Goal: Task Accomplishment & Management: Use online tool/utility

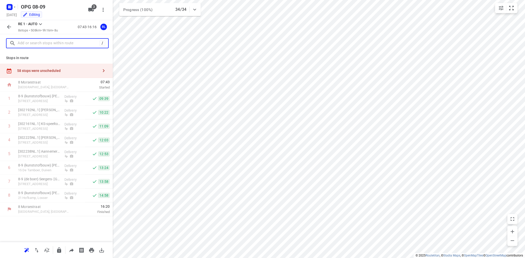
click at [27, 44] on input "text" at bounding box center [59, 43] width 82 height 8
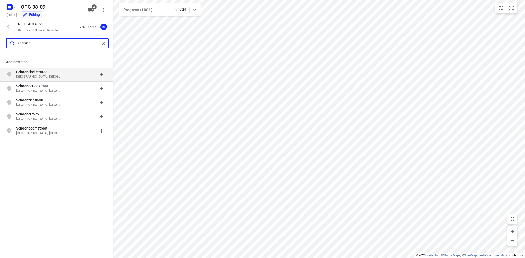
drag, startPoint x: 36, startPoint y: 44, endPoint x: 14, endPoint y: 50, distance: 22.8
click at [18, 44] on input "schoon" at bounding box center [59, 43] width 82 height 8
drag, startPoint x: 46, startPoint y: 45, endPoint x: 49, endPoint y: 43, distance: 3.2
click at [46, 44] on input "schoon" at bounding box center [59, 43] width 82 height 8
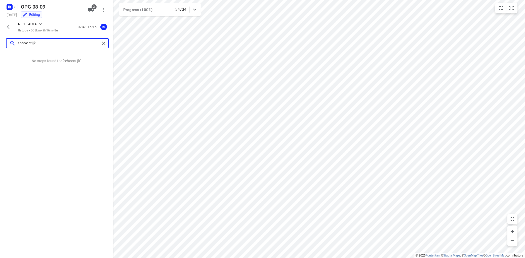
type input "schoontijke"
drag, startPoint x: 50, startPoint y: 46, endPoint x: 18, endPoint y: 46, distance: 32.0
click at [18, 44] on input "schoontijke" at bounding box center [59, 43] width 82 height 8
drag, startPoint x: 23, startPoint y: 46, endPoint x: 28, endPoint y: 45, distance: 5.4
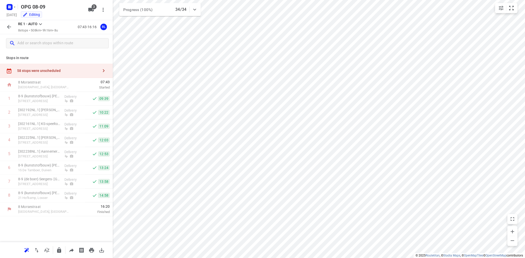
click at [10, 27] on icon "button" at bounding box center [9, 27] width 6 height 6
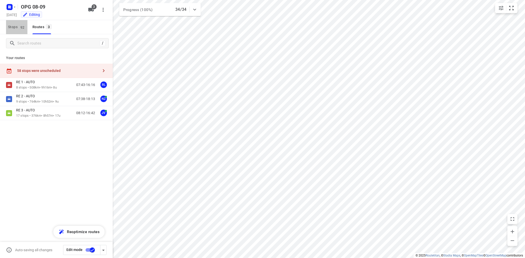
click at [20, 27] on span "92" at bounding box center [22, 27] width 7 height 5
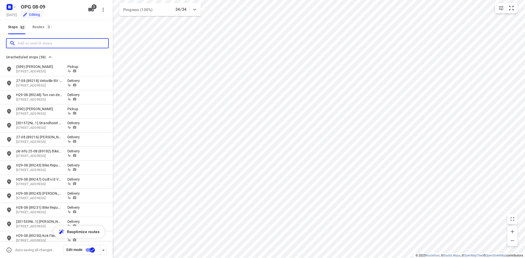
click at [24, 44] on input "Add or search stops" at bounding box center [63, 43] width 91 height 8
drag, startPoint x: 23, startPoint y: 45, endPoint x: 26, endPoint y: 45, distance: 3.0
click at [23, 44] on input "Add or search stops" at bounding box center [43, 43] width 50 height 8
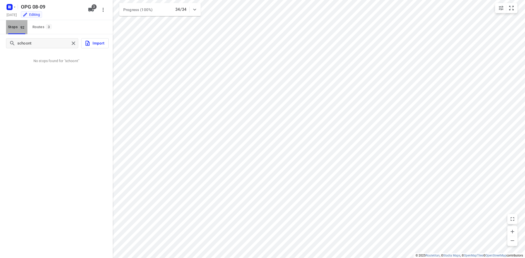
click at [12, 28] on span "Stops 92" at bounding box center [17, 27] width 19 height 6
click at [45, 44] on input "schoont" at bounding box center [59, 43] width 82 height 8
drag, startPoint x: 40, startPoint y: 45, endPoint x: 20, endPoint y: 58, distance: 24.1
click at [18, 47] on input "schoontijke" at bounding box center [59, 43] width 82 height 8
drag, startPoint x: 43, startPoint y: 43, endPoint x: 15, endPoint y: 50, distance: 29.0
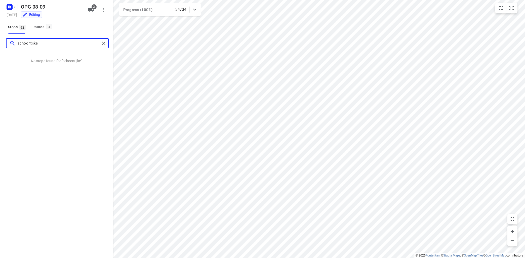
click at [18, 43] on input "schoontijke" at bounding box center [59, 43] width 82 height 8
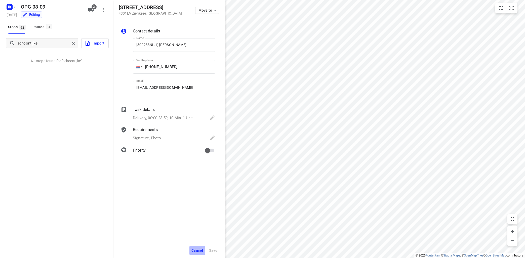
click at [201, 250] on span "Cancel" at bounding box center [197, 251] width 12 height 4
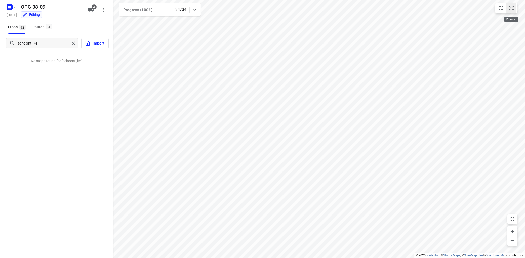
click at [509, 11] on button "small contained button group" at bounding box center [511, 8] width 10 height 10
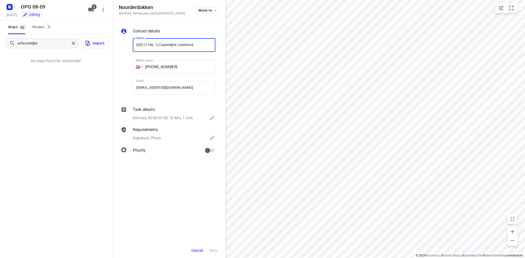
drag, startPoint x: 197, startPoint y: 252, endPoint x: 203, endPoint y: 251, distance: 6.1
click at [198, 252] on span "Cancel" at bounding box center [197, 251] width 12 height 4
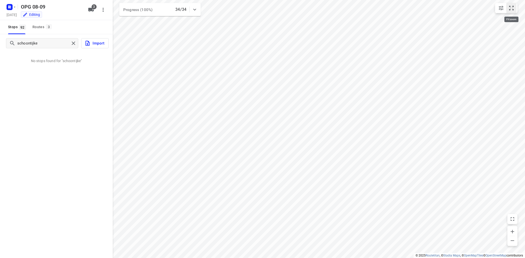
drag, startPoint x: 511, startPoint y: 10, endPoint x: 501, endPoint y: 13, distance: 11.1
click at [511, 9] on icon "small contained button group" at bounding box center [511, 8] width 6 height 6
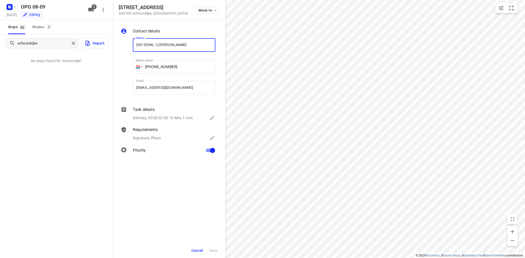
click at [63, 84] on div "schoontijke Import No stops found for "schoontijke"" at bounding box center [56, 163] width 113 height 258
drag, startPoint x: 58, startPoint y: 42, endPoint x: 63, endPoint y: 41, distance: 5.9
click at [60, 41] on input "schoontijke" at bounding box center [59, 43] width 82 height 8
drag, startPoint x: 50, startPoint y: 41, endPoint x: 55, endPoint y: 46, distance: 7.7
click at [30, 43] on input "schoontijke" at bounding box center [59, 43] width 82 height 8
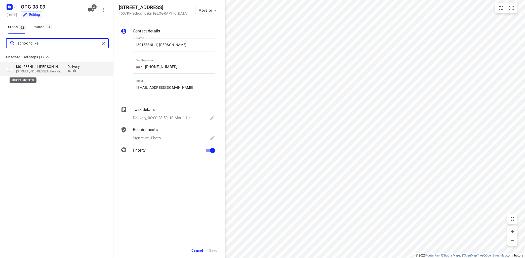
type input "schoondijke"
click at [41, 70] on p "[STREET_ADDRESS]" at bounding box center [39, 71] width 46 height 5
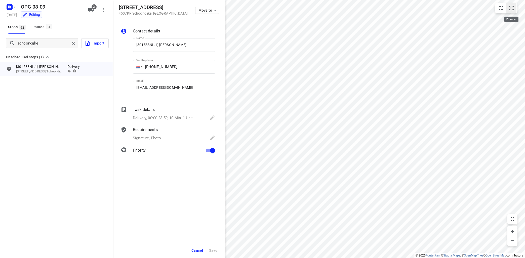
click at [511, 9] on icon "small contained button group" at bounding box center [511, 8] width 6 height 6
click at [31, 68] on p "[301533NL.1] [PERSON_NAME]" at bounding box center [39, 66] width 46 height 5
drag, startPoint x: 134, startPoint y: 45, endPoint x: 145, endPoint y: 46, distance: 11.1
click at [134, 45] on input "[301533NL.1] [PERSON_NAME]" at bounding box center [174, 45] width 83 height 14
type input "09-09 [301533NL.1] [PERSON_NAME]"
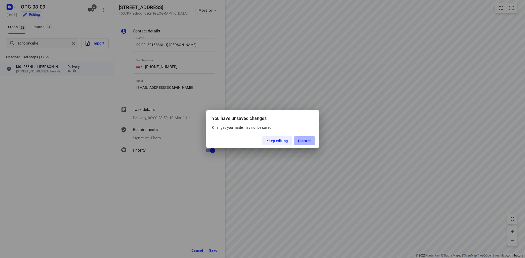
click at [303, 140] on span "Discard" at bounding box center [304, 141] width 13 height 4
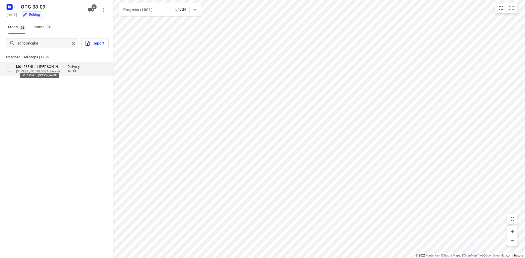
click at [26, 67] on p "[301533NL.1] [PERSON_NAME]" at bounding box center [39, 66] width 46 height 5
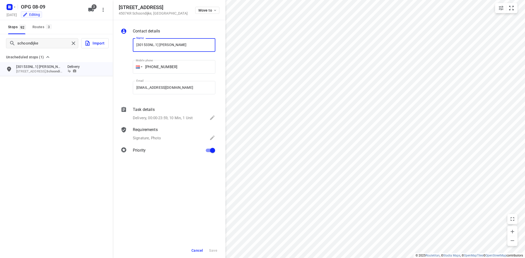
click at [134, 45] on input "[301533NL.1] [PERSON_NAME]" at bounding box center [174, 45] width 83 height 14
type input "09-09 [301533NL.1] [PERSON_NAME]"
click at [217, 251] on span "Save" at bounding box center [213, 251] width 8 height 4
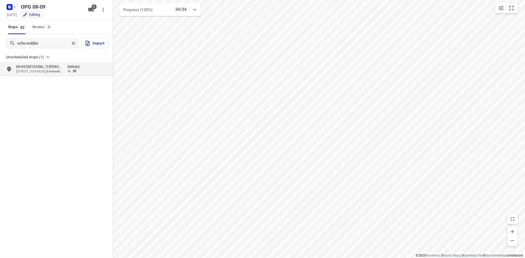
click at [60, 115] on div "schoondijke Import Unscheduled stops (1) 09-09 [301533NL.1] Richard Naeyaert [S…" at bounding box center [56, 163] width 113 height 258
click at [13, 5] on icon "button" at bounding box center [10, 7] width 8 height 8
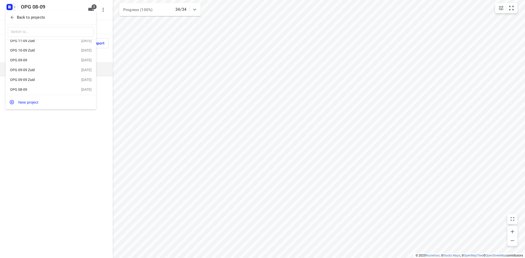
scroll to position [9, 0]
click at [22, 86] on div "OPG 08-09" at bounding box center [39, 88] width 58 height 4
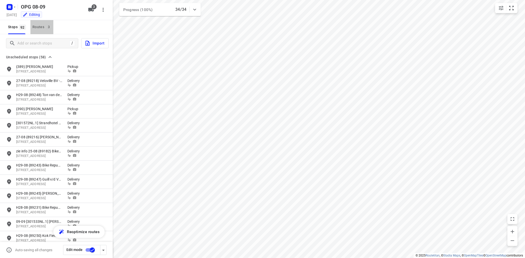
click at [43, 26] on div "Routes 3" at bounding box center [42, 27] width 21 height 6
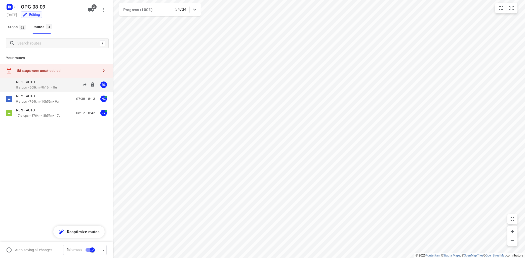
click at [32, 85] on div "RE 1 - AUTO" at bounding box center [36, 83] width 41 height 6
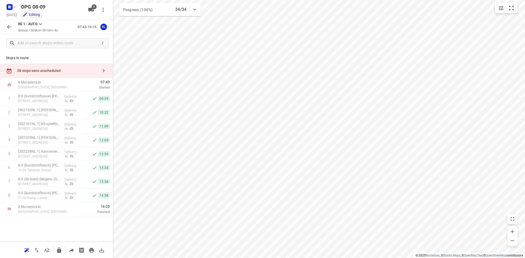
click at [41, 25] on icon at bounding box center [40, 24] width 6 height 6
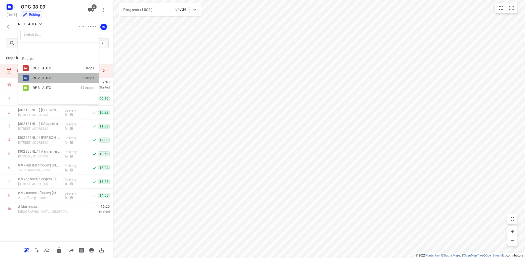
click at [42, 79] on div "RE 2 - AUTO" at bounding box center [54, 78] width 43 height 4
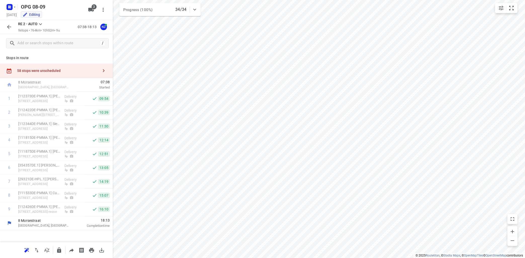
click at [40, 24] on icon at bounding box center [40, 24] width 6 height 6
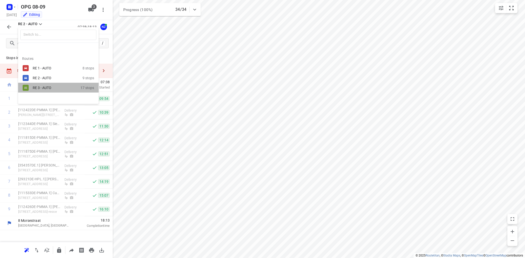
click at [44, 87] on div "RE 3 - AUTO" at bounding box center [54, 88] width 43 height 4
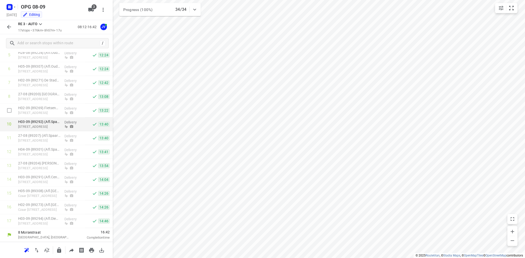
scroll to position [0, 0]
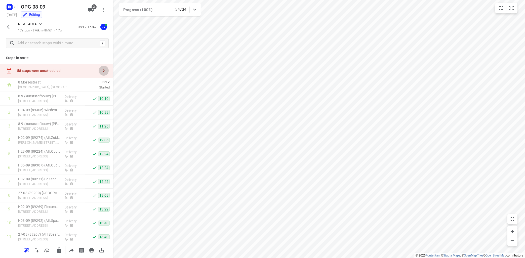
click at [104, 70] on icon "button" at bounding box center [104, 71] width 6 height 6
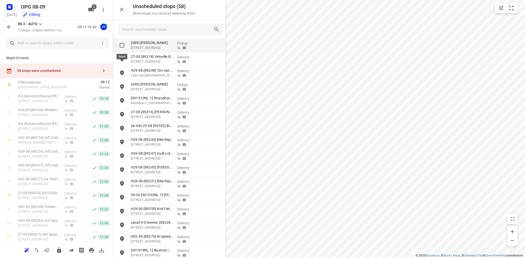
click at [122, 45] on input "grid" at bounding box center [122, 45] width 10 height 10
checkbox input "true"
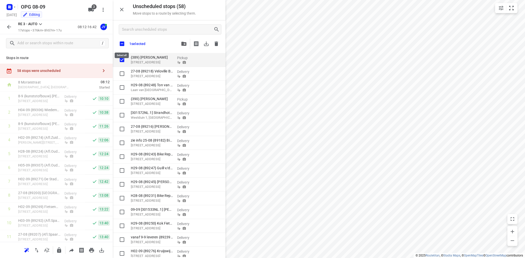
click at [121, 45] on input "checkbox" at bounding box center [122, 43] width 11 height 11
checkbox input "true"
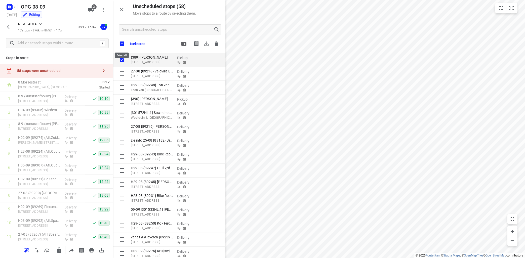
checkbox input "true"
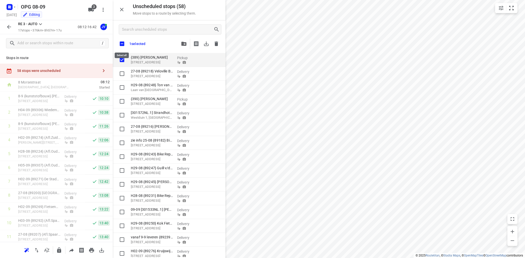
checkbox input "true"
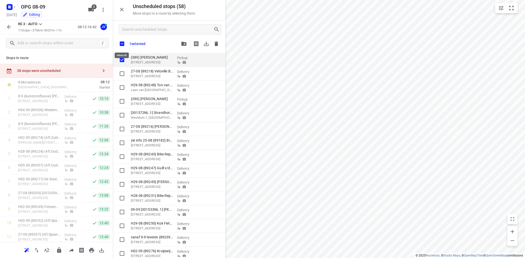
checkbox input "true"
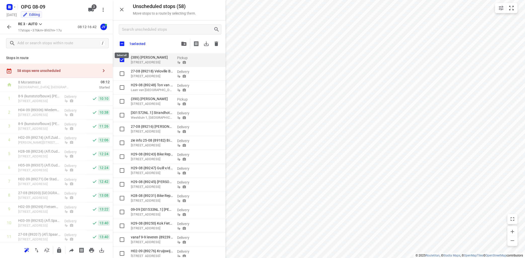
checkbox input "true"
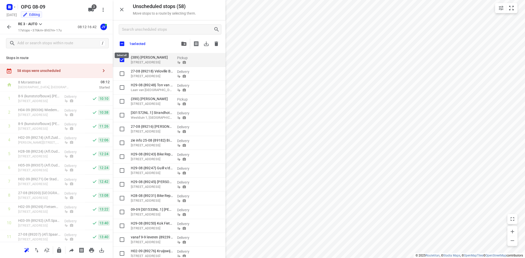
checkbox input "true"
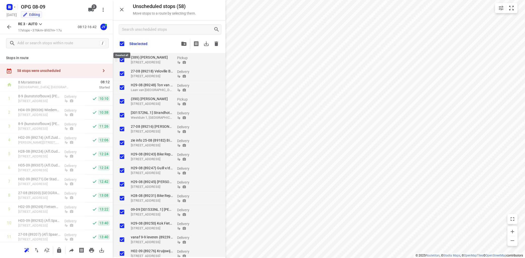
checkbox input "true"
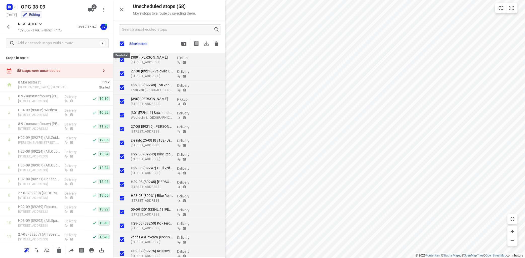
checkbox input "true"
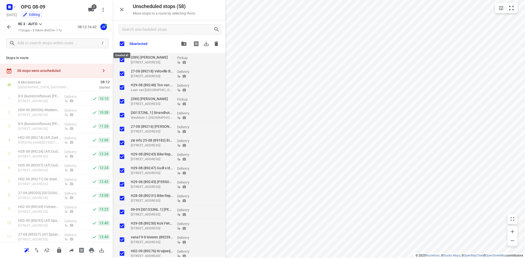
checkbox input "true"
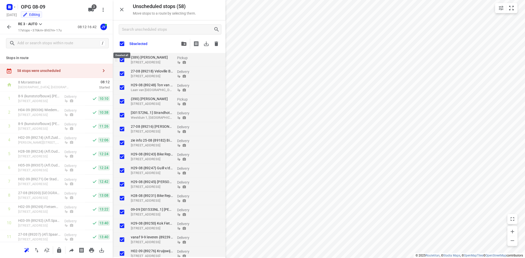
checkbox input "true"
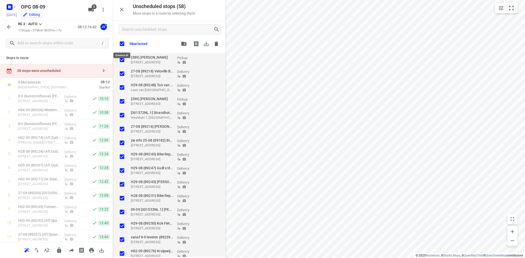
checkbox input "true"
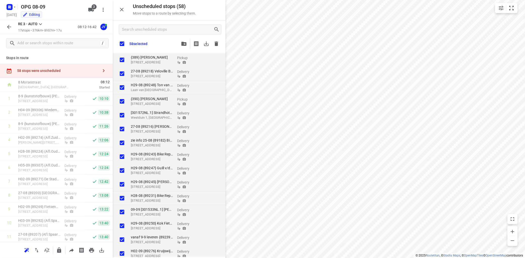
checkbox input "true"
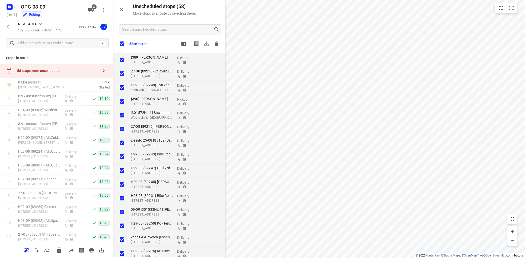
checkbox input "true"
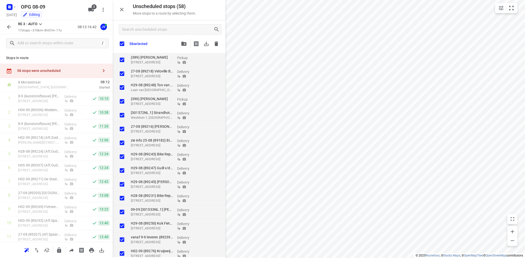
checkbox input "true"
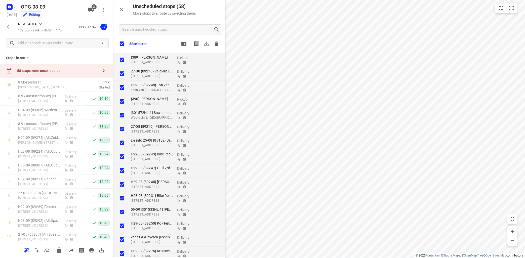
checkbox input "true"
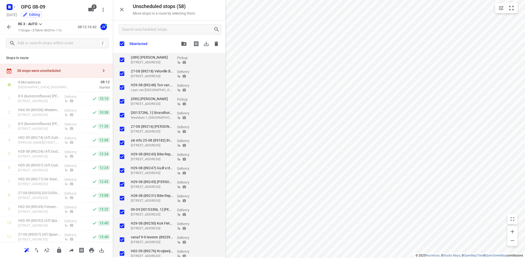
checkbox input "true"
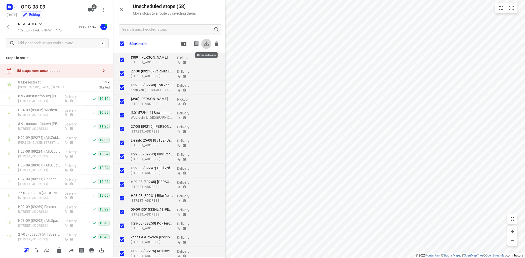
click at [208, 44] on icon "button" at bounding box center [206, 44] width 6 height 6
click at [216, 42] on icon "button" at bounding box center [217, 44] width 4 height 5
checkbox input "true"
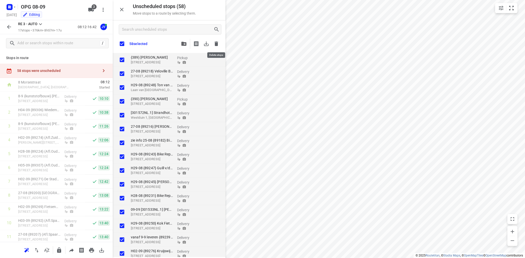
checkbox input "true"
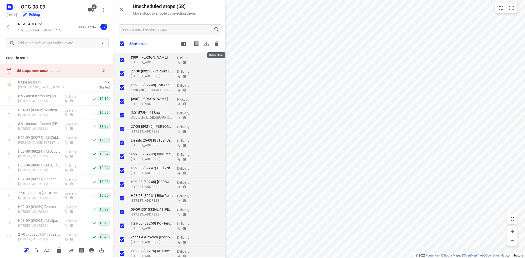
checkbox input "true"
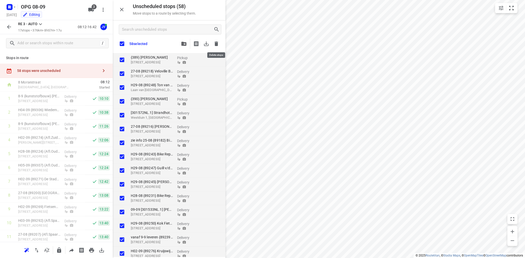
checkbox input "true"
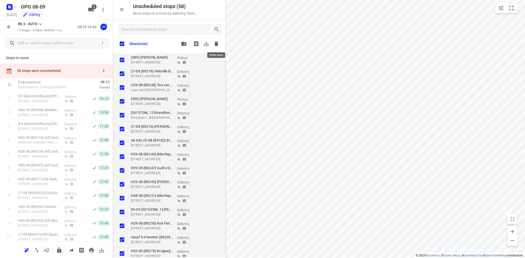
checkbox input "true"
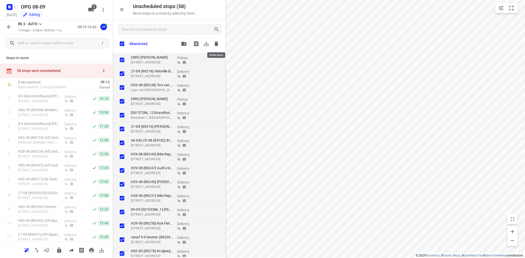
checkbox input "true"
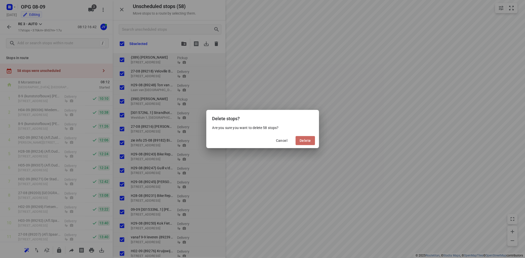
drag, startPoint x: 305, startPoint y: 142, endPoint x: 329, endPoint y: 145, distance: 24.1
click at [305, 142] on span "Delete" at bounding box center [305, 141] width 11 height 4
checkbox input "true"
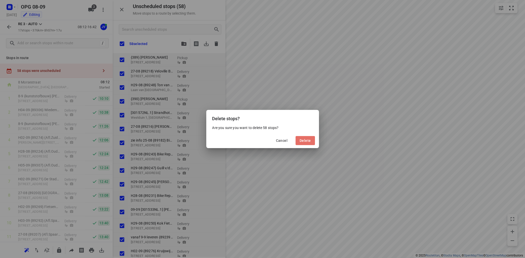
checkbox input "true"
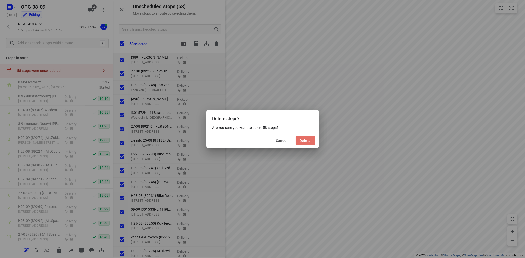
checkbox input "true"
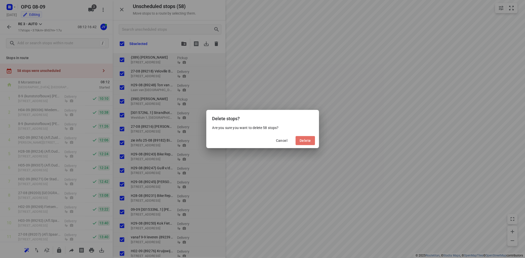
checkbox input "true"
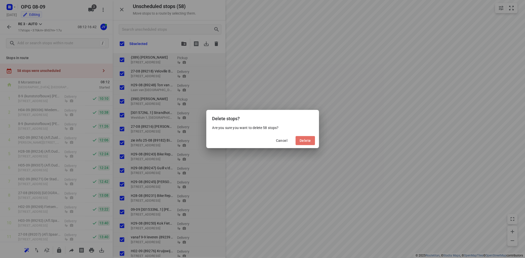
checkbox input "true"
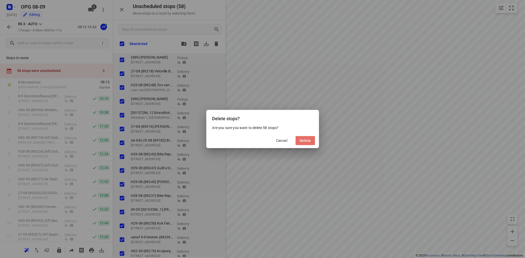
checkbox input "true"
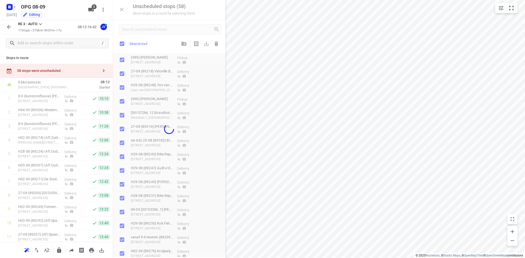
click at [15, 8] on icon "button" at bounding box center [15, 7] width 4 height 4
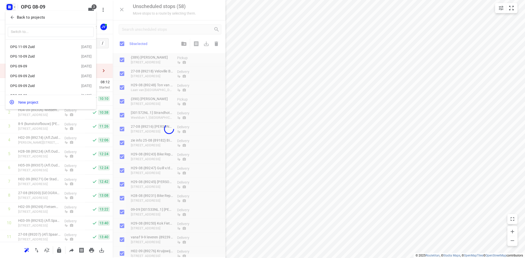
click at [33, 46] on div "OPG 11-09 Zuid" at bounding box center [39, 47] width 58 height 4
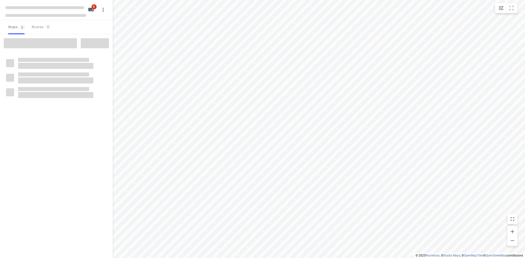
type input "distance"
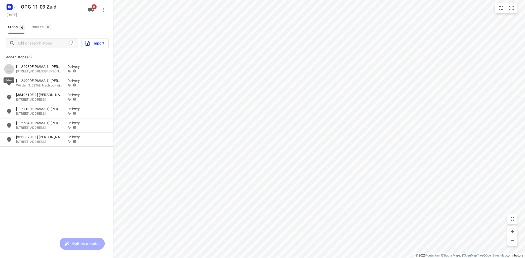
click at [10, 67] on input "grid" at bounding box center [9, 69] width 10 height 10
checkbox input "true"
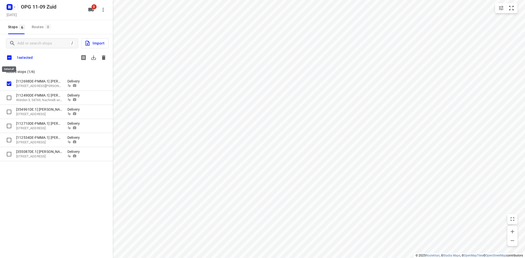
click at [8, 58] on input "checkbox" at bounding box center [9, 57] width 11 height 11
checkbox input "true"
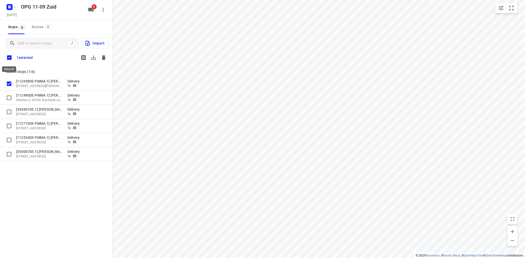
checkbox input "true"
click at [92, 58] on icon "button" at bounding box center [94, 58] width 6 height 6
click at [104, 56] on icon "button" at bounding box center [104, 57] width 4 height 5
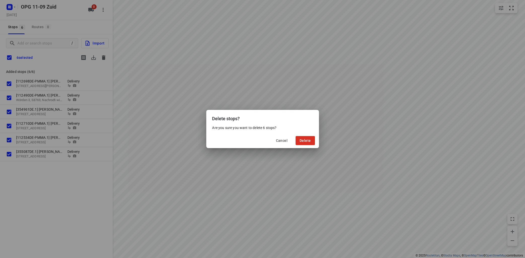
drag, startPoint x: 305, startPoint y: 136, endPoint x: 310, endPoint y: 133, distance: 5.4
click at [305, 136] on div "Cancel Delete" at bounding box center [262, 140] width 113 height 15
click at [306, 140] on span "Delete" at bounding box center [305, 141] width 11 height 4
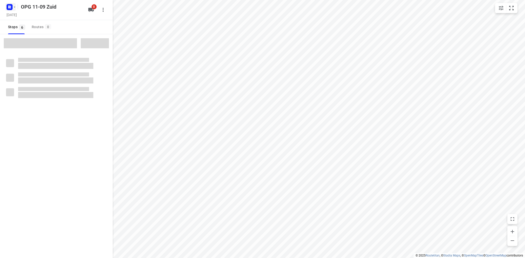
click at [14, 6] on icon "button" at bounding box center [15, 7] width 4 height 4
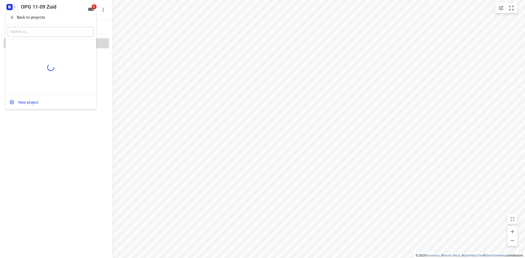
click at [26, 19] on p "Back to projects" at bounding box center [31, 18] width 28 height 6
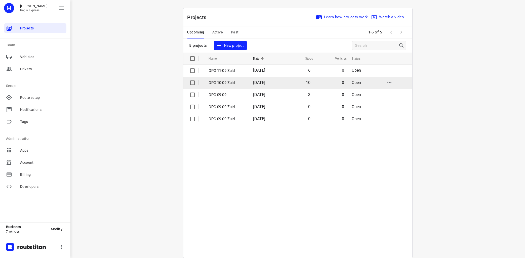
click at [229, 82] on p "OPG 10-09 Zuid" at bounding box center [227, 83] width 37 height 6
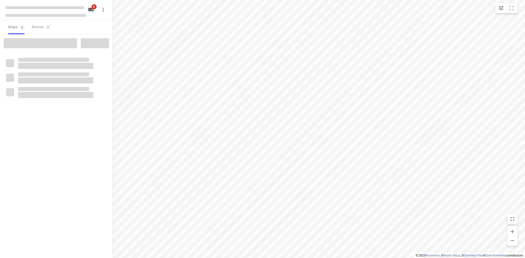
type input "distance"
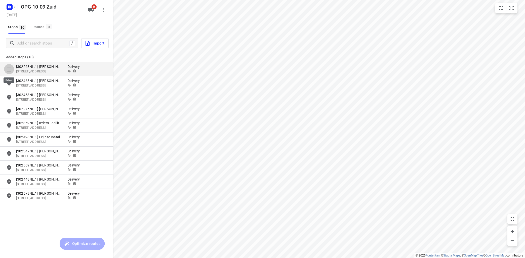
click at [8, 69] on input "grid" at bounding box center [9, 69] width 10 height 10
checkbox input "true"
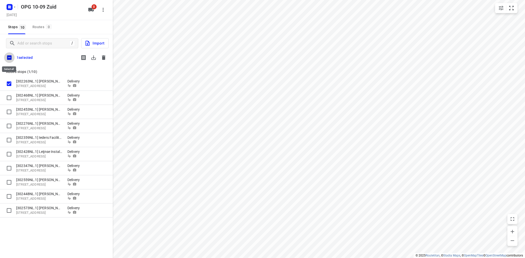
drag, startPoint x: 7, startPoint y: 57, endPoint x: 24, endPoint y: 62, distance: 18.5
click at [7, 56] on input "checkbox" at bounding box center [9, 57] width 11 height 11
checkbox input "true"
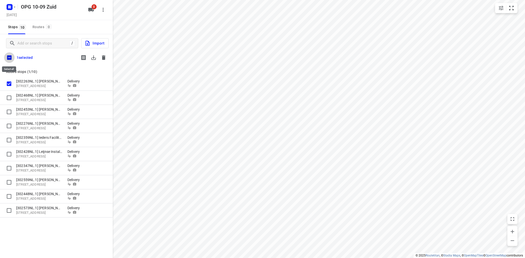
checkbox input "true"
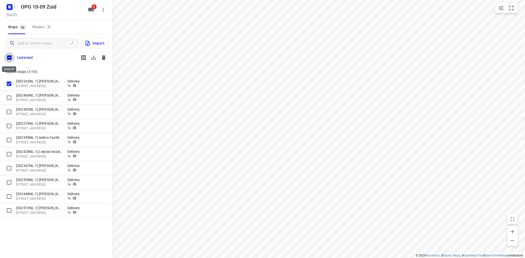
checkbox input "true"
click at [93, 60] on icon "button" at bounding box center [94, 58] width 6 height 6
click at [107, 58] on button "button" at bounding box center [104, 58] width 10 height 10
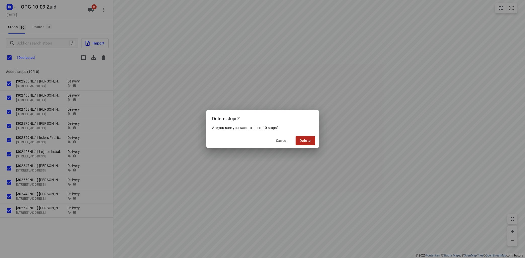
click at [307, 140] on span "Delete" at bounding box center [305, 141] width 11 height 4
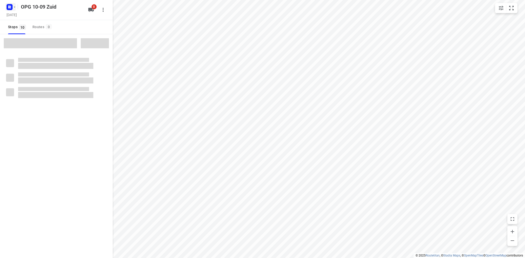
click at [12, 3] on icon "button" at bounding box center [10, 7] width 8 height 8
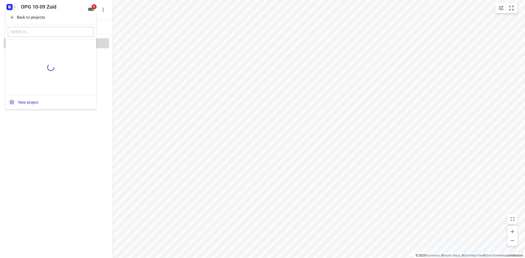
click at [21, 18] on p "Back to projects" at bounding box center [31, 18] width 28 height 6
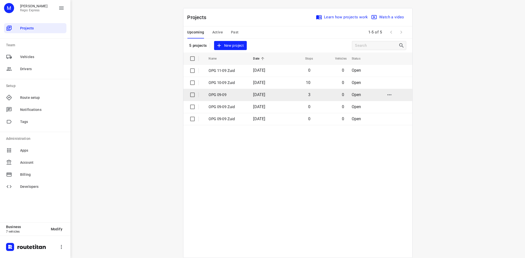
click at [217, 97] on p "OPG 09-09" at bounding box center [227, 95] width 37 height 6
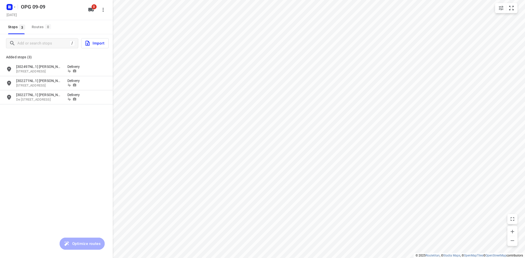
type input "distance"
click at [6, 68] on input "grid" at bounding box center [9, 69] width 10 height 10
checkbox input "true"
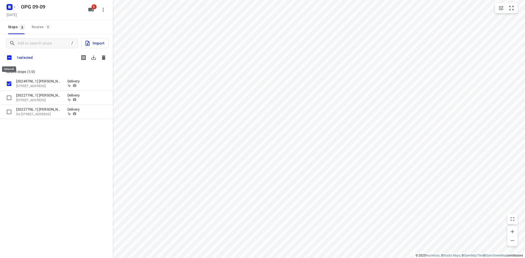
drag, startPoint x: 8, startPoint y: 56, endPoint x: 11, endPoint y: 56, distance: 2.6
click at [9, 56] on input "checkbox" at bounding box center [9, 57] width 11 height 11
checkbox input "true"
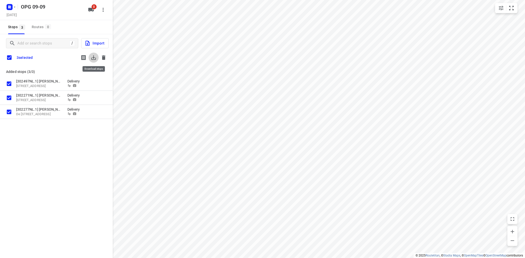
click at [92, 57] on icon "button" at bounding box center [94, 58] width 6 height 6
click at [93, 55] on icon "button" at bounding box center [94, 58] width 6 height 6
click at [103, 59] on icon "button" at bounding box center [104, 57] width 4 height 5
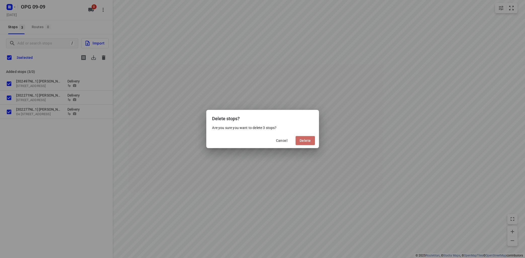
click at [302, 139] on span "Delete" at bounding box center [305, 141] width 11 height 4
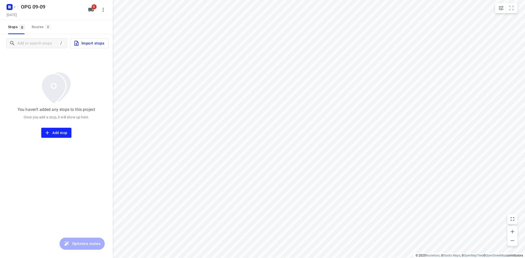
click at [88, 41] on span "Import stops" at bounding box center [88, 43] width 31 height 7
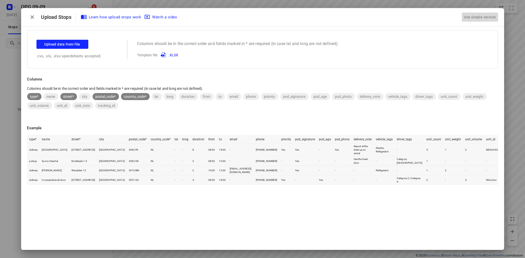
click at [465, 17] on div "Use simple version" at bounding box center [480, 17] width 34 height 8
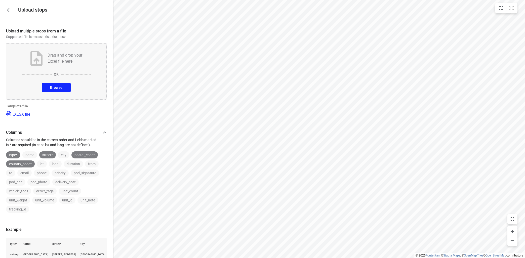
click at [62, 88] on span "Browse" at bounding box center [56, 88] width 12 height 6
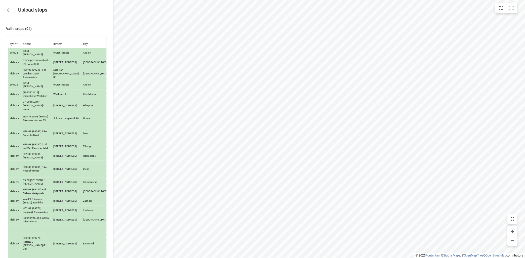
scroll to position [928, 0]
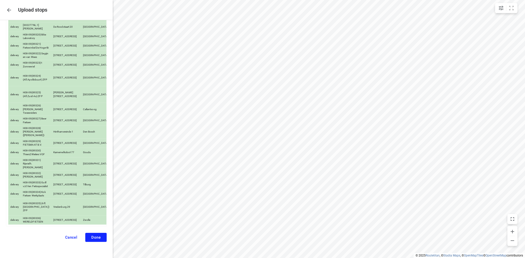
click at [93, 239] on span "Done" at bounding box center [95, 237] width 9 height 5
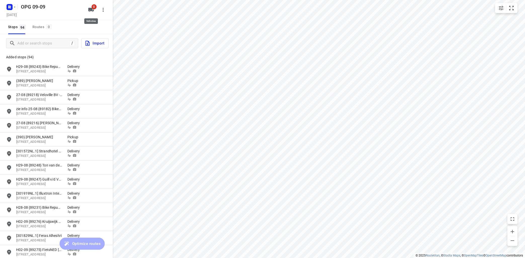
click at [96, 9] on span "0" at bounding box center [94, 6] width 5 height 5
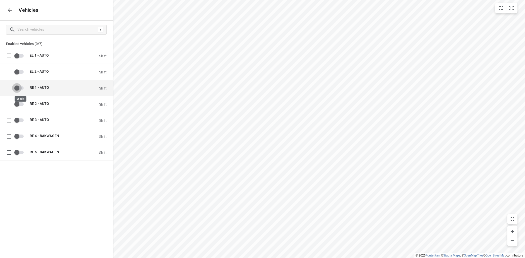
drag, startPoint x: 23, startPoint y: 87, endPoint x: 25, endPoint y: 93, distance: 6.2
click at [23, 87] on input "grid" at bounding box center [17, 88] width 29 height 10
checkbox input "true"
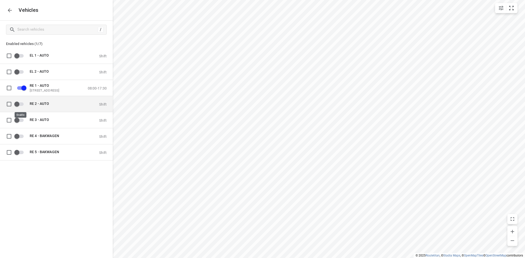
click at [24, 105] on input "grid" at bounding box center [17, 104] width 29 height 10
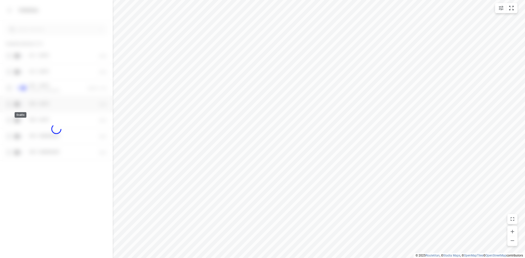
checkbox input "true"
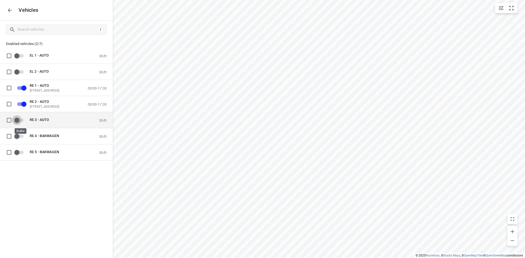
click at [23, 119] on input "grid" at bounding box center [17, 120] width 29 height 10
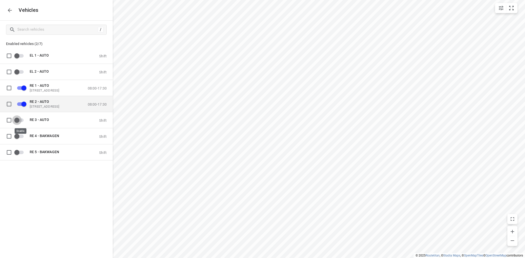
checkbox input "true"
click at [9, 9] on icon "button" at bounding box center [10, 10] width 4 height 4
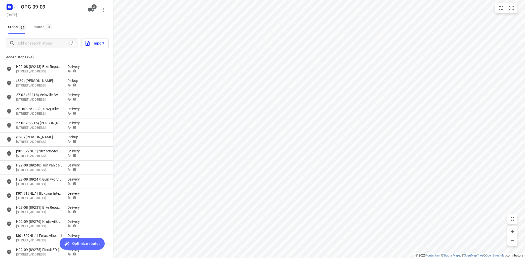
click at [85, 242] on span "Optimize routes" at bounding box center [86, 244] width 28 height 7
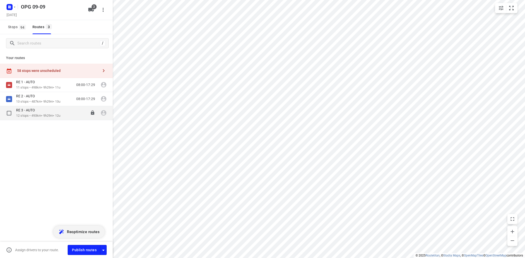
click at [34, 115] on p "12 stops • 493km • 9h29m • 12u" at bounding box center [38, 115] width 44 height 5
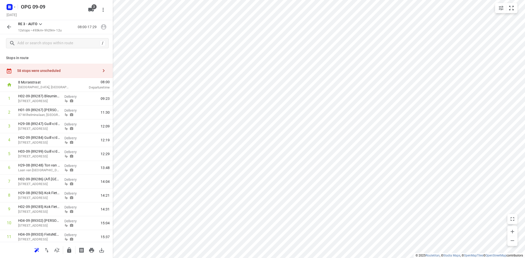
click at [41, 24] on icon at bounding box center [40, 24] width 6 height 6
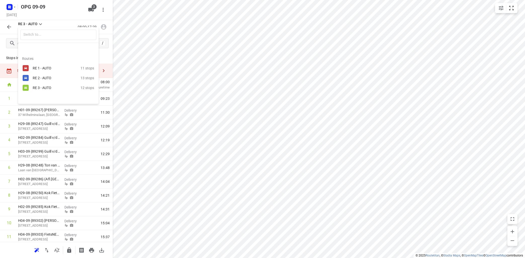
click at [44, 68] on div "RE 1 - AUTO" at bounding box center [54, 68] width 43 height 4
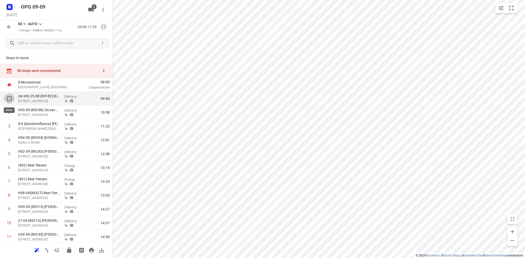
click at [9, 99] on input "checkbox" at bounding box center [9, 99] width 10 height 10
checkbox input "true"
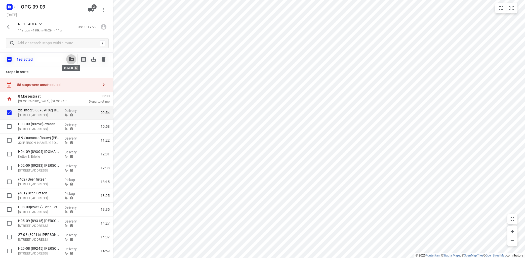
click at [69, 60] on icon "button" at bounding box center [71, 59] width 5 height 4
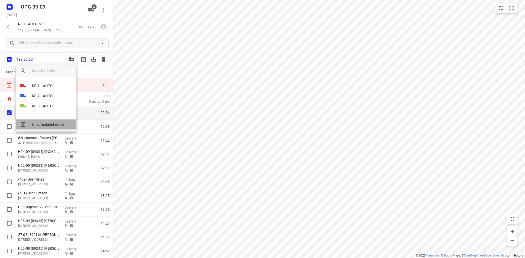
click at [47, 125] on span "Unscheduled stops" at bounding box center [52, 125] width 40 height 6
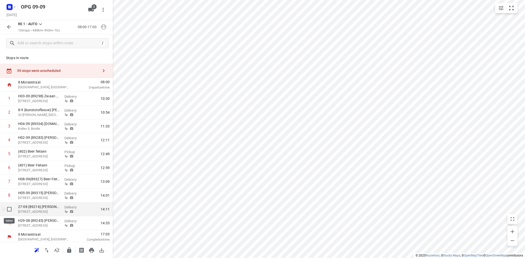
click at [9, 209] on input "checkbox" at bounding box center [9, 209] width 10 height 10
checkbox input "true"
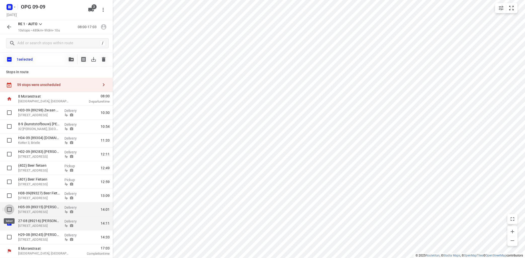
click at [10, 210] on input "checkbox" at bounding box center [9, 210] width 10 height 10
checkbox input "true"
click at [10, 237] on input "checkbox" at bounding box center [9, 237] width 10 height 10
checkbox input "true"
click at [69, 56] on button "button" at bounding box center [71, 59] width 10 height 10
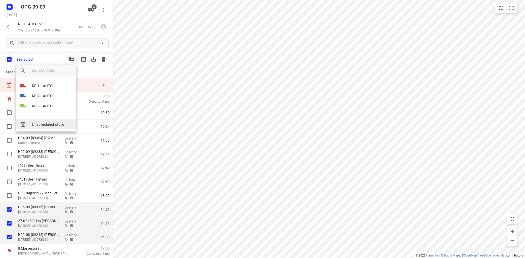
click at [45, 123] on span "Unscheduled stops" at bounding box center [52, 125] width 40 height 6
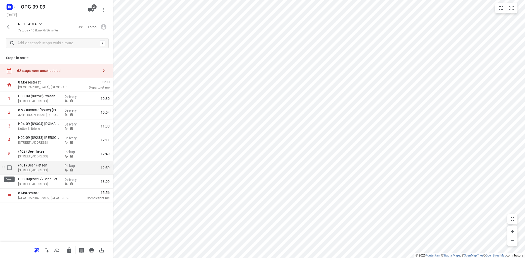
click at [11, 168] on input "checkbox" at bounding box center [9, 168] width 10 height 10
checkbox input "true"
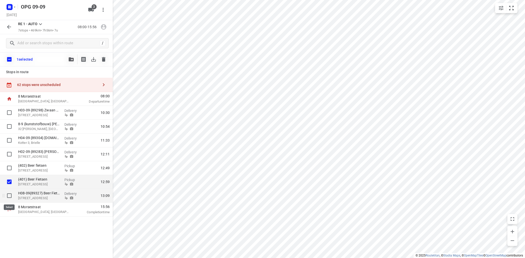
click at [9, 195] on input "checkbox" at bounding box center [9, 196] width 10 height 10
checkbox input "true"
click at [10, 168] on input "checkbox" at bounding box center [9, 168] width 10 height 10
checkbox input "true"
click at [73, 59] on icon "button" at bounding box center [71, 59] width 5 height 4
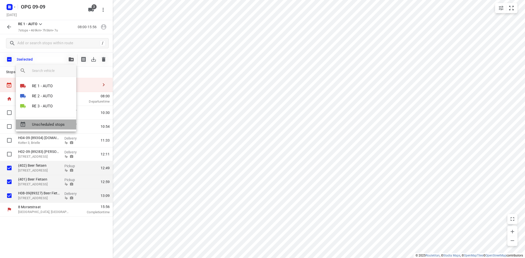
click at [55, 121] on div "Unscheduled stops" at bounding box center [46, 125] width 60 height 10
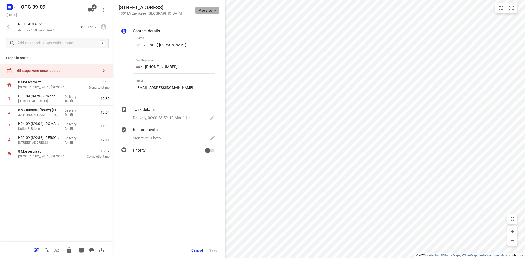
click at [216, 9] on icon "button" at bounding box center [215, 10] width 4 height 4
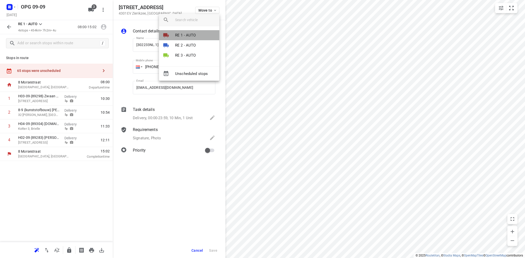
click at [198, 34] on li "RE 1 - AUTO" at bounding box center [189, 35] width 60 height 10
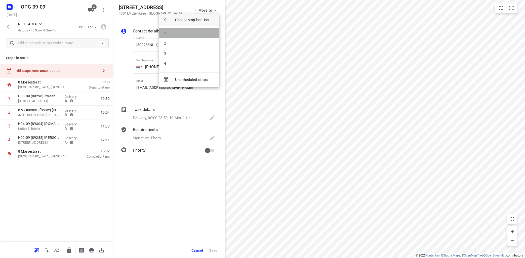
click at [201, 32] on li "1" at bounding box center [189, 33] width 60 height 10
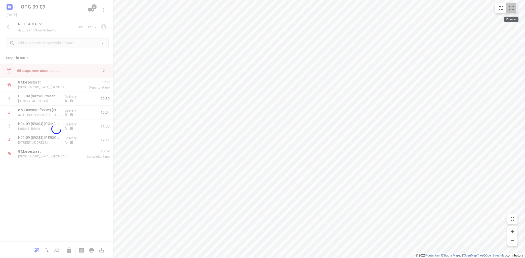
click at [513, 6] on icon "small contained button group" at bounding box center [511, 8] width 6 height 6
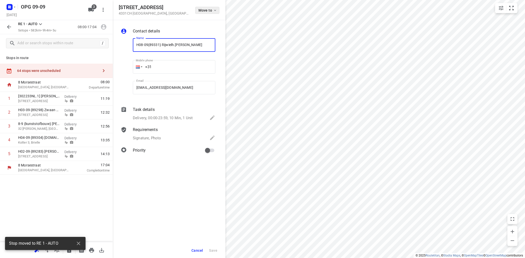
click at [217, 11] on icon "button" at bounding box center [215, 10] width 4 height 4
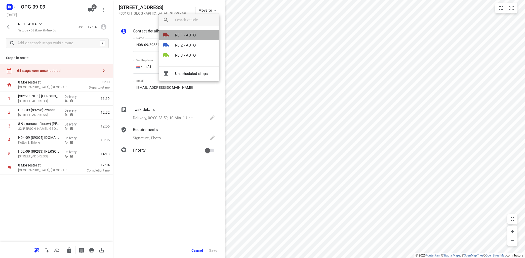
click at [190, 34] on p "RE 1 - AUTO" at bounding box center [185, 35] width 21 height 6
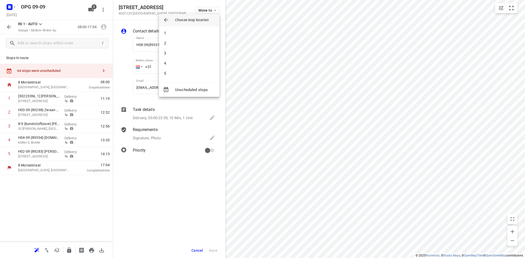
click at [190, 34] on li "1" at bounding box center [189, 33] width 60 height 10
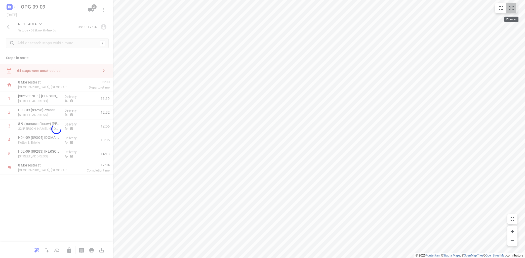
click at [514, 6] on icon "small contained button group" at bounding box center [511, 8] width 6 height 6
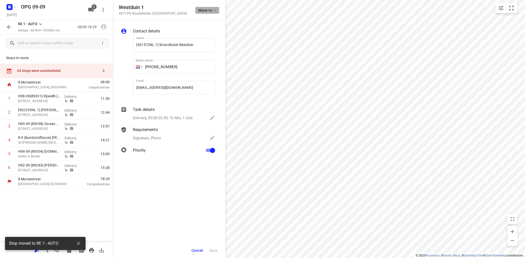
click at [213, 10] on span "Move to" at bounding box center [207, 10] width 19 height 4
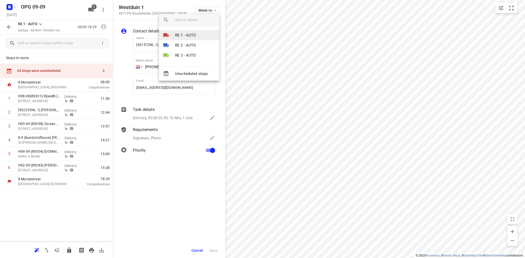
click at [185, 37] on p "RE 1 - AUTO" at bounding box center [185, 35] width 21 height 6
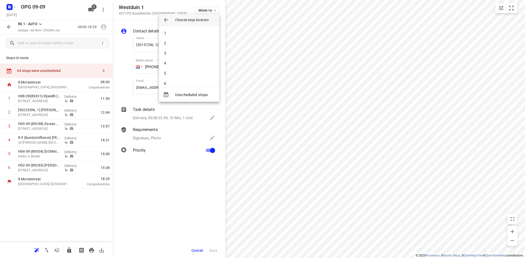
click at [185, 37] on li "1" at bounding box center [189, 33] width 60 height 10
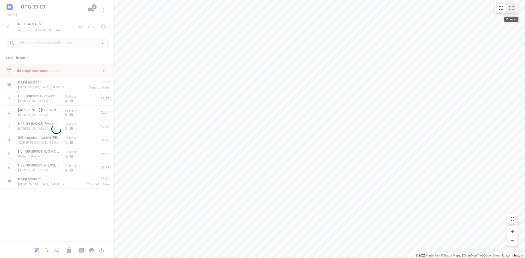
click at [511, 10] on icon "small contained button group" at bounding box center [511, 8] width 6 height 6
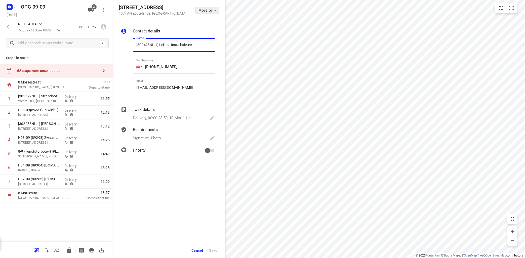
click at [211, 10] on span "Move to" at bounding box center [207, 10] width 19 height 4
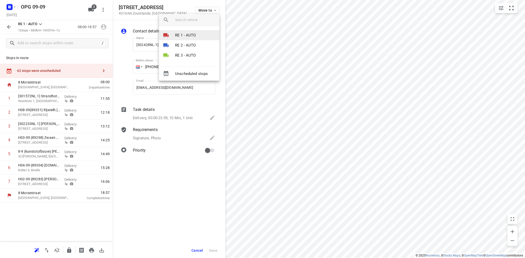
click at [194, 37] on p "RE 1 - AUTO" at bounding box center [185, 35] width 21 height 6
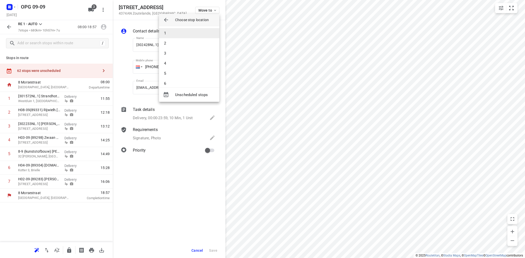
click at [194, 37] on li "1" at bounding box center [189, 33] width 60 height 10
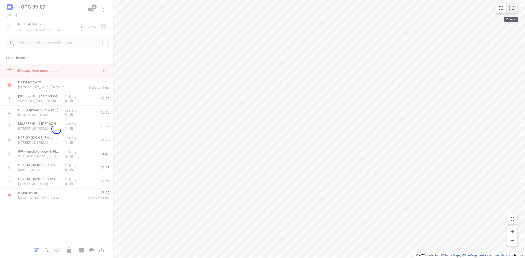
click at [514, 5] on icon "small contained button group" at bounding box center [511, 8] width 6 height 6
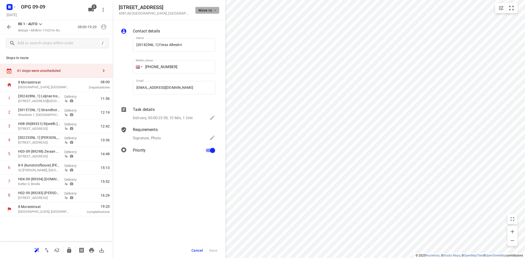
click at [209, 12] on span "Move to" at bounding box center [207, 10] width 19 height 4
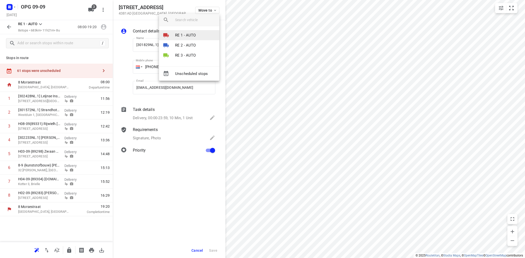
click at [187, 36] on p "RE 1 - AUTO" at bounding box center [185, 35] width 21 height 6
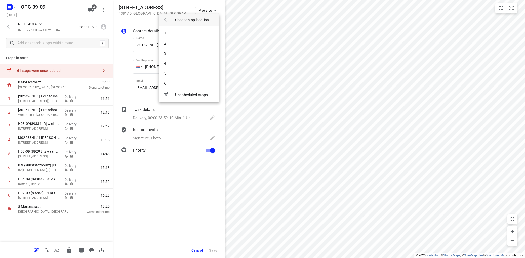
drag, startPoint x: 187, startPoint y: 36, endPoint x: 188, endPoint y: 34, distance: 2.7
click at [188, 35] on li "1" at bounding box center [189, 33] width 60 height 10
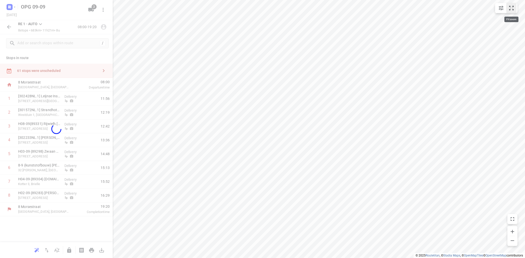
click at [514, 8] on icon "small contained button group" at bounding box center [511, 8] width 6 height 6
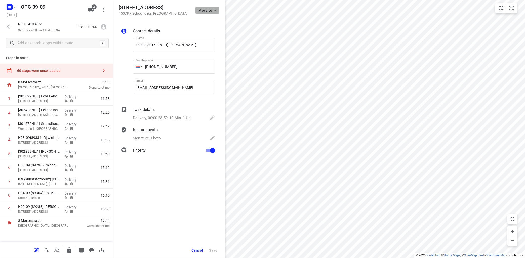
click at [215, 9] on icon "button" at bounding box center [215, 10] width 4 height 4
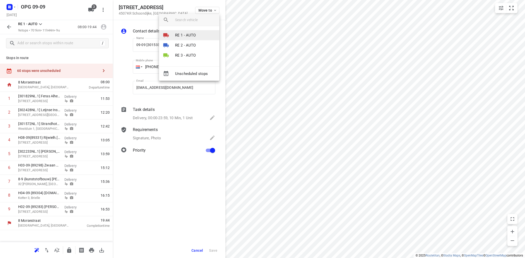
click at [188, 35] on p "RE 1 - AUTO" at bounding box center [185, 35] width 21 height 6
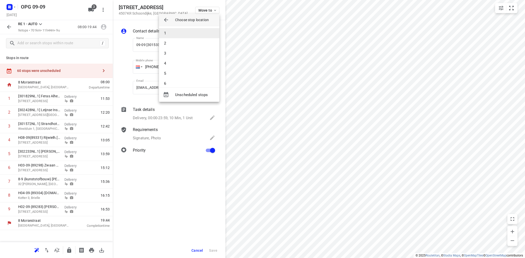
click at [188, 35] on li "1" at bounding box center [189, 33] width 60 height 10
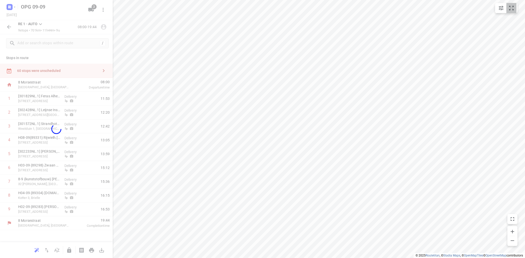
click at [509, 5] on button "small contained button group" at bounding box center [511, 8] width 10 height 10
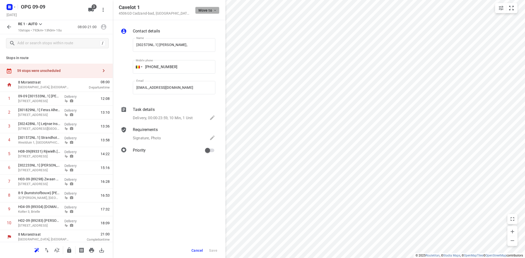
click at [215, 12] on icon "button" at bounding box center [215, 10] width 4 height 4
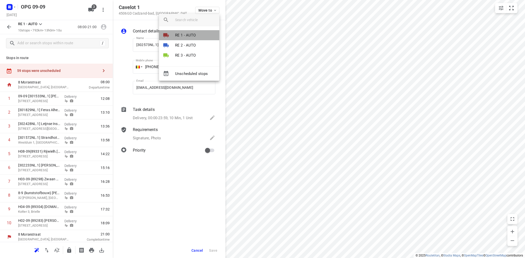
click at [195, 35] on p "RE 1 - AUTO" at bounding box center [185, 35] width 21 height 6
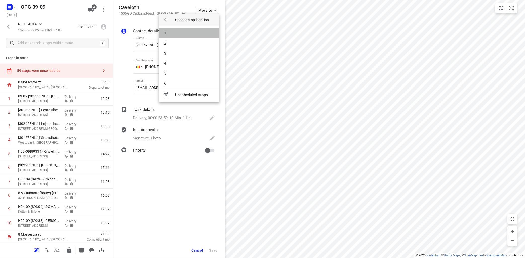
click at [197, 34] on li "1" at bounding box center [189, 33] width 60 height 10
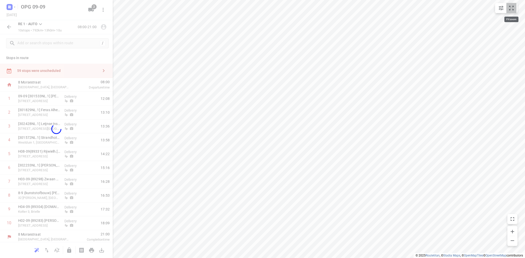
click at [508, 10] on icon "small contained button group" at bounding box center [511, 8] width 6 height 6
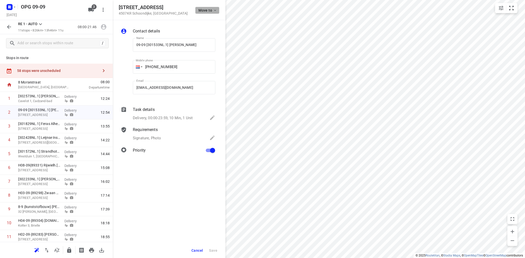
click at [210, 10] on span "Move to" at bounding box center [207, 10] width 19 height 4
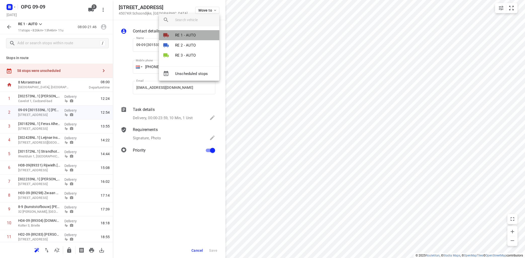
click at [193, 34] on p "RE 1 - AUTO" at bounding box center [185, 35] width 21 height 6
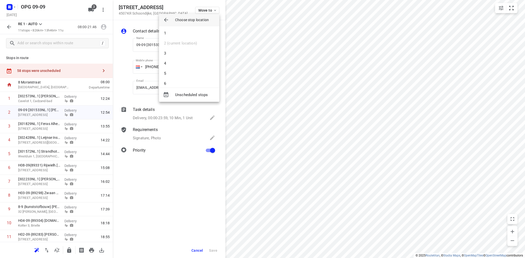
drag, startPoint x: 193, startPoint y: 34, endPoint x: 215, endPoint y: 38, distance: 22.7
click at [194, 33] on li "1" at bounding box center [189, 33] width 60 height 10
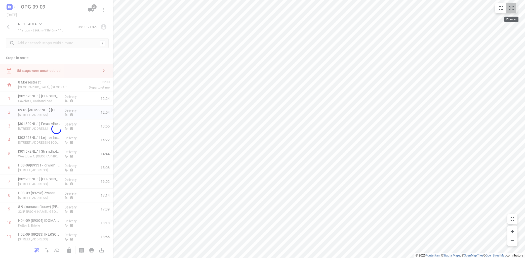
click at [510, 6] on icon "small contained button group" at bounding box center [511, 8] width 5 height 5
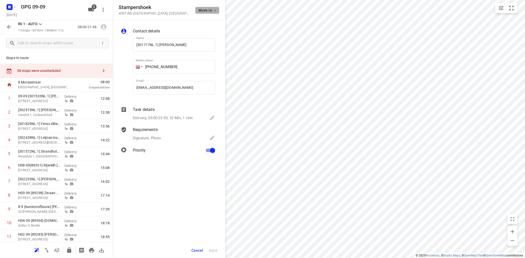
click at [213, 9] on span "Move to" at bounding box center [207, 10] width 19 height 4
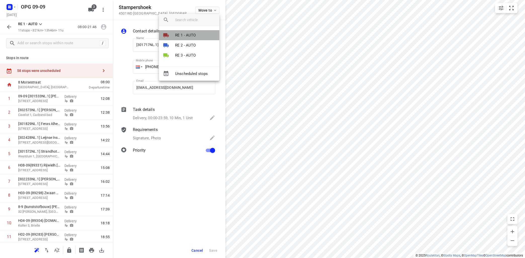
click at [192, 33] on p "RE 1 - AUTO" at bounding box center [185, 35] width 21 height 6
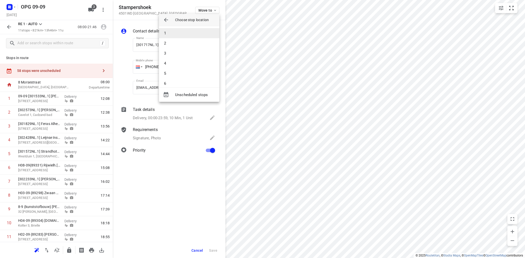
click at [192, 33] on li "1" at bounding box center [189, 33] width 60 height 10
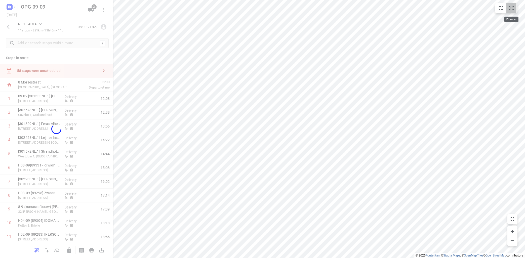
click at [512, 8] on icon "small contained button group" at bounding box center [511, 8] width 6 height 6
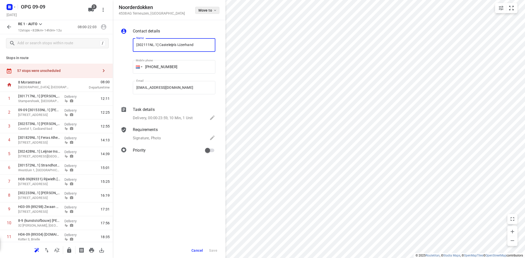
click at [214, 11] on icon "button" at bounding box center [215, 10] width 4 height 4
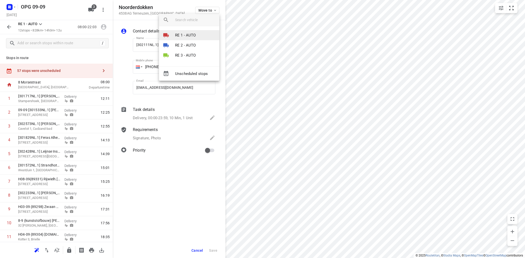
click at [197, 36] on li "RE 1 - AUTO" at bounding box center [189, 35] width 60 height 10
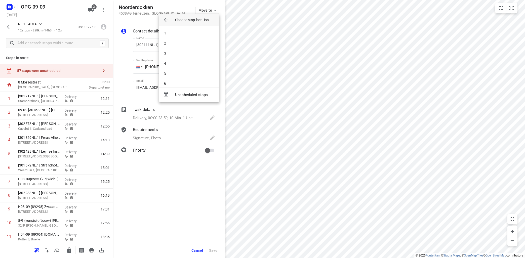
click at [200, 34] on li "1" at bounding box center [189, 33] width 60 height 10
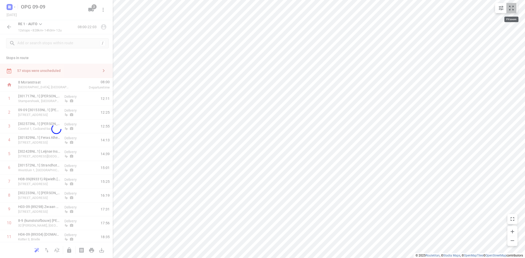
click at [515, 4] on button "small contained button group" at bounding box center [511, 8] width 10 height 10
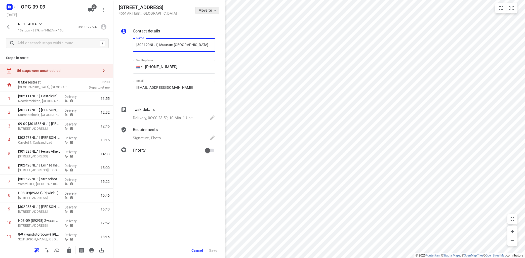
click at [214, 11] on icon "button" at bounding box center [215, 10] width 4 height 4
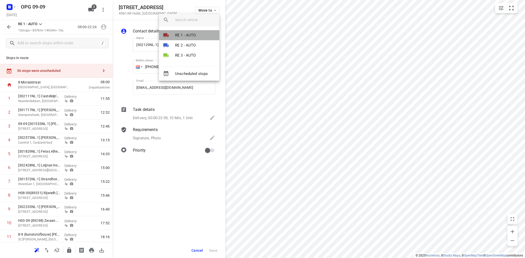
click at [191, 33] on p "RE 1 - AUTO" at bounding box center [185, 35] width 21 height 6
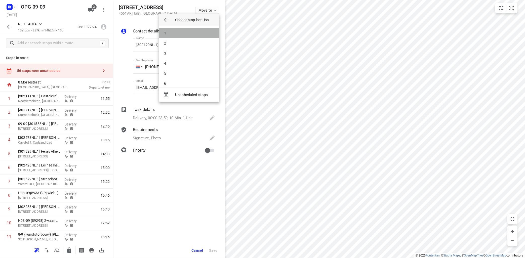
drag, startPoint x: 190, startPoint y: 34, endPoint x: 217, endPoint y: 38, distance: 27.3
click at [190, 34] on li "1" at bounding box center [189, 33] width 60 height 10
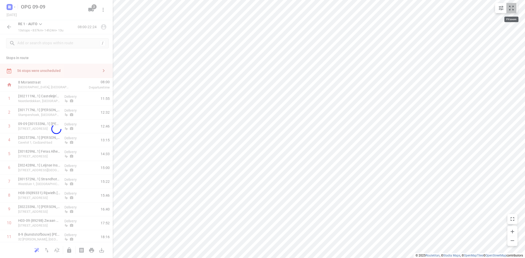
click at [510, 8] on icon "small contained button group" at bounding box center [511, 8] width 6 height 6
click at [516, 224] on div "i © 2025 Routetitan , © Stadia Maps , © OpenMapTiles © OpenStreetMap contributo…" at bounding box center [262, 129] width 525 height 258
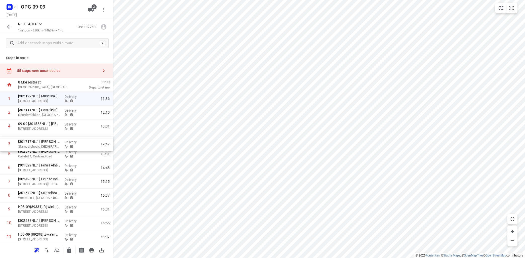
drag, startPoint x: 54, startPoint y: 125, endPoint x: 52, endPoint y: 147, distance: 22.4
click at [53, 145] on div "1 [302129NL.1] [GEOGRAPHIC_DATA][STREET_ADDRESS][GEOGRAPHIC_DATA] Delivery 11:3…" at bounding box center [56, 189] width 113 height 194
drag, startPoint x: 31, startPoint y: 181, endPoint x: 33, endPoint y: 191, distance: 9.4
click at [33, 192] on div "1 [302129NL.1] [GEOGRAPHIC_DATA][STREET_ADDRESS] 11:36 2 [302111NL.1] [GEOGRAPH…" at bounding box center [56, 189] width 113 height 194
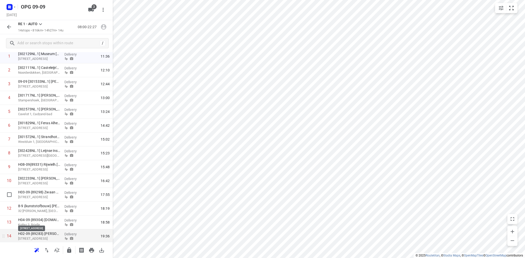
scroll to position [57, 0]
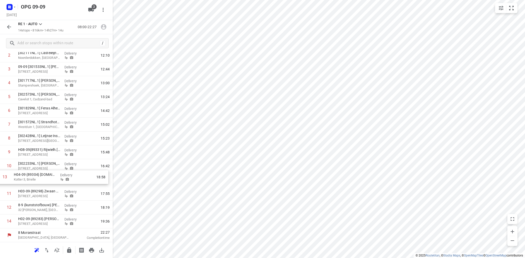
drag, startPoint x: 51, startPoint y: 208, endPoint x: 47, endPoint y: 176, distance: 32.2
click at [48, 176] on div "1 [302129NL.1] [GEOGRAPHIC_DATA][STREET_ADDRESS] 11:36 2 [302111NL.1] [GEOGRAPH…" at bounding box center [56, 132] width 113 height 194
drag, startPoint x: 38, startPoint y: 220, endPoint x: 38, endPoint y: 189, distance: 30.7
click at [39, 190] on div "1 [302129NL.1] [GEOGRAPHIC_DATA][STREET_ADDRESS] 11:36 2 [302111NL.1] [GEOGRAPH…" at bounding box center [56, 132] width 113 height 194
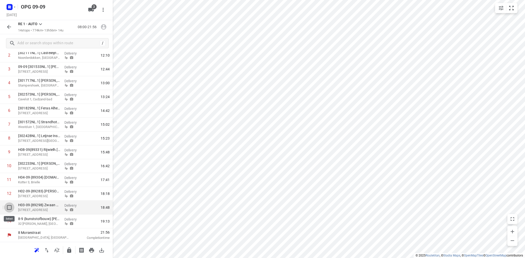
click at [9, 208] on input "checkbox" at bounding box center [9, 208] width 10 height 10
checkbox input "true"
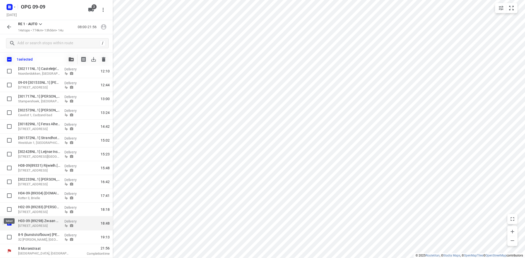
scroll to position [55, 0]
click at [10, 210] on input "checkbox" at bounding box center [9, 210] width 10 height 10
checkbox input "true"
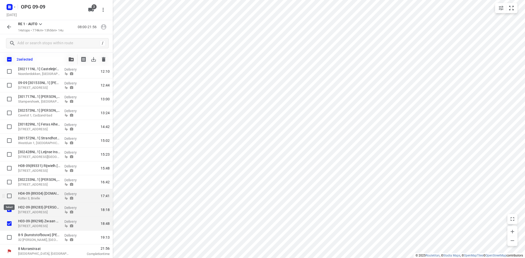
click at [9, 195] on input "checkbox" at bounding box center [9, 196] width 10 height 10
checkbox input "true"
click at [69, 58] on icon "button" at bounding box center [71, 59] width 5 height 4
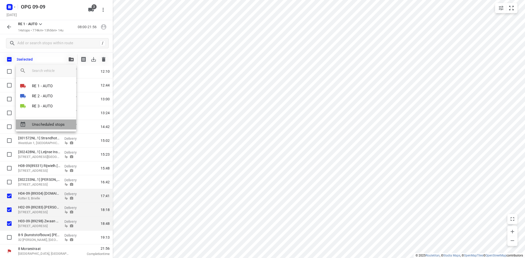
click at [60, 124] on span "Unscheduled stops" at bounding box center [52, 125] width 40 height 6
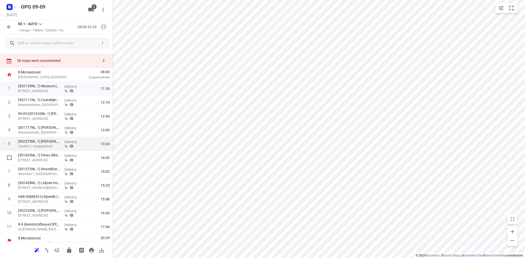
scroll to position [16, 0]
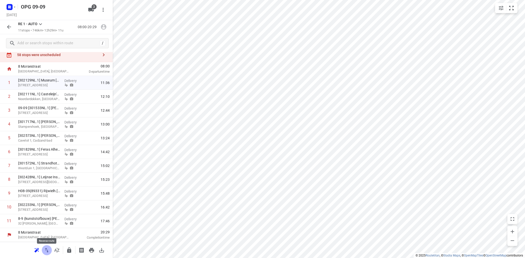
click at [48, 250] on icon "button" at bounding box center [47, 250] width 6 height 6
click at [41, 23] on icon at bounding box center [40, 24] width 6 height 6
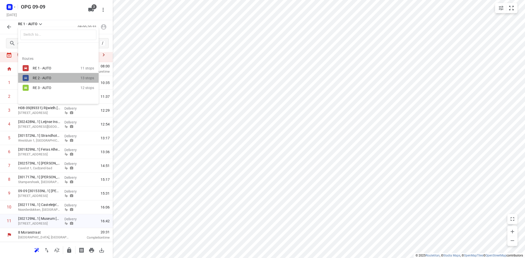
click at [39, 75] on div "RE 2 - AUTO" at bounding box center [57, 78] width 48 height 6
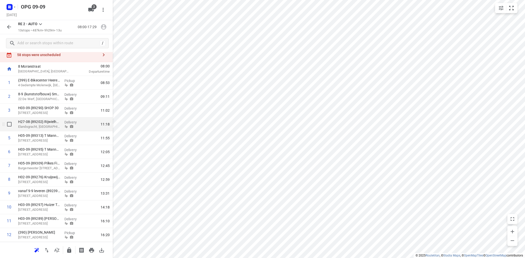
scroll to position [0, 0]
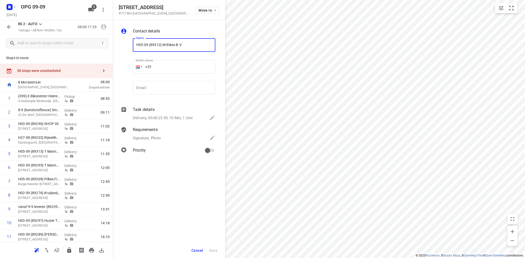
click at [200, 250] on span "Cancel" at bounding box center [197, 251] width 12 height 4
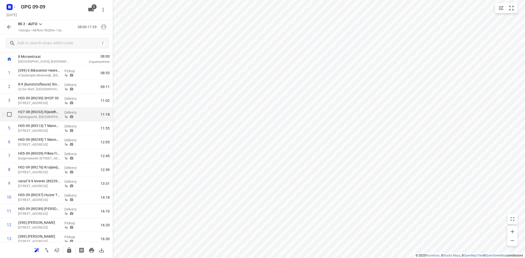
scroll to position [44, 0]
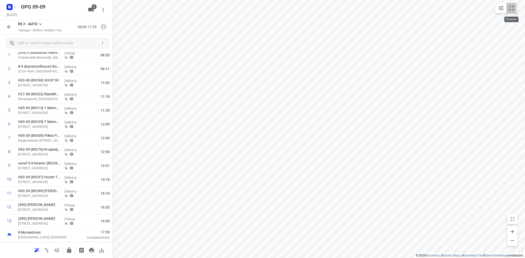
click at [512, 11] on icon "small contained button group" at bounding box center [511, 8] width 6 height 6
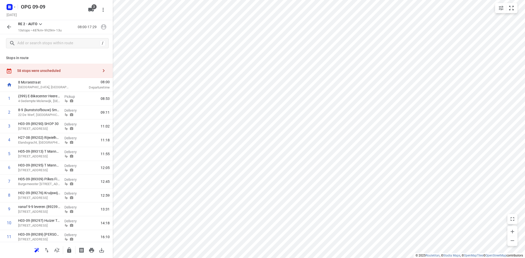
click at [101, 70] on icon "button" at bounding box center [104, 71] width 6 height 6
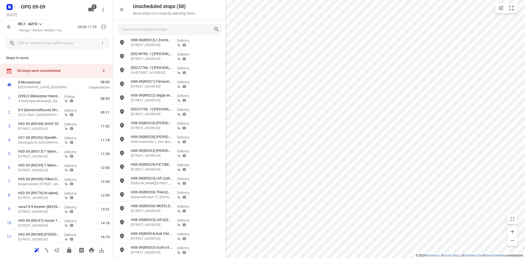
click at [39, 22] on icon at bounding box center [40, 24] width 6 height 6
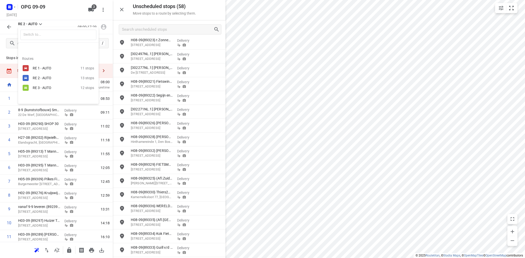
click at [32, 65] on div "RE 1 - AUTO 11 stops" at bounding box center [58, 68] width 81 height 10
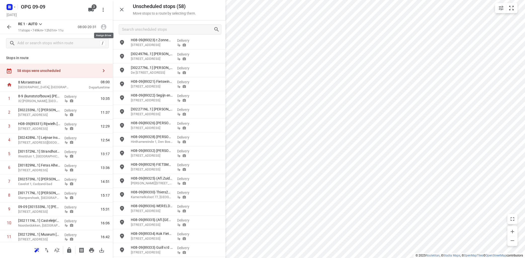
click at [103, 28] on icon "button" at bounding box center [103, 27] width 7 height 7
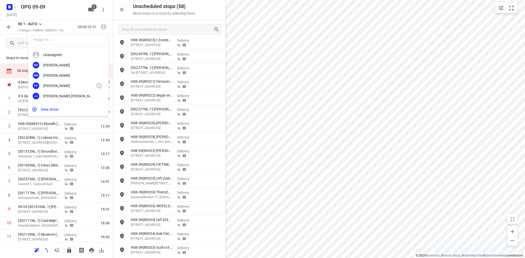
scroll to position [94, 0]
click at [59, 96] on div "[PERSON_NAME]" at bounding box center [69, 95] width 53 height 4
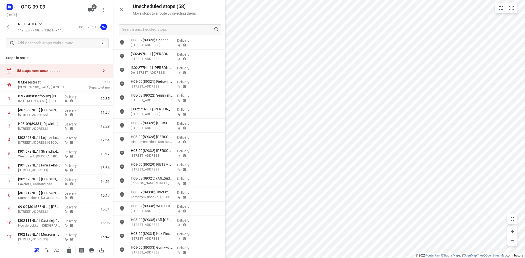
click at [39, 23] on icon at bounding box center [40, 24] width 6 height 6
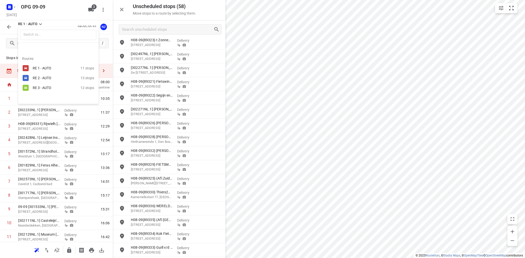
click at [42, 78] on div "RE 2 - AUTO" at bounding box center [54, 78] width 43 height 4
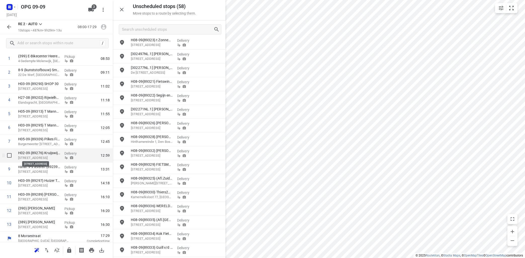
scroll to position [44, 0]
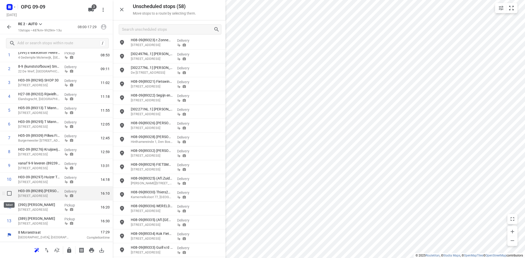
click at [10, 192] on input "checkbox" at bounding box center [9, 193] width 10 height 10
checkbox input "true"
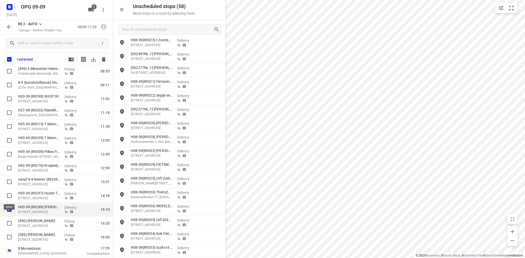
scroll to position [42, 0]
drag, startPoint x: 7, startPoint y: 222, endPoint x: 13, endPoint y: 227, distance: 7.5
click at [8, 222] on input "checkbox" at bounding box center [9, 223] width 10 height 10
checkbox input "true"
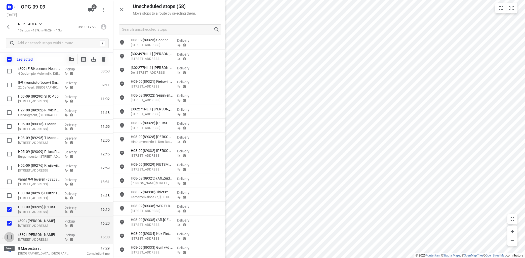
click at [10, 238] on input "checkbox" at bounding box center [9, 237] width 10 height 10
checkbox input "true"
click at [70, 60] on icon "button" at bounding box center [71, 59] width 5 height 4
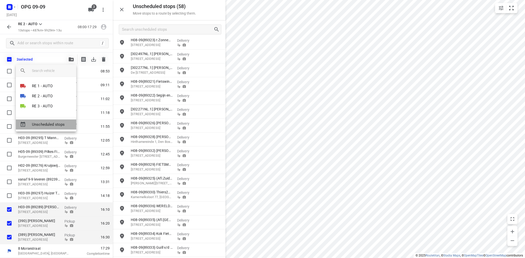
click at [56, 128] on div "Unscheduled stops" at bounding box center [46, 125] width 60 height 10
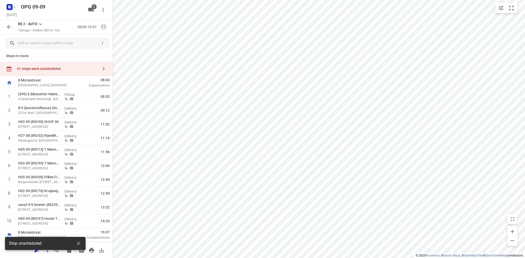
scroll to position [2, 0]
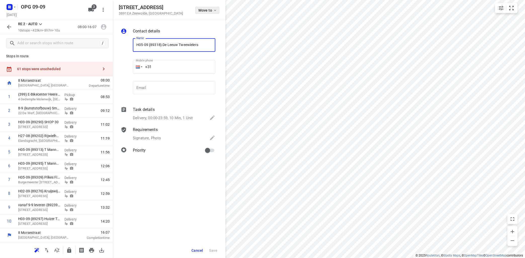
click at [214, 9] on icon "button" at bounding box center [215, 10] width 4 height 4
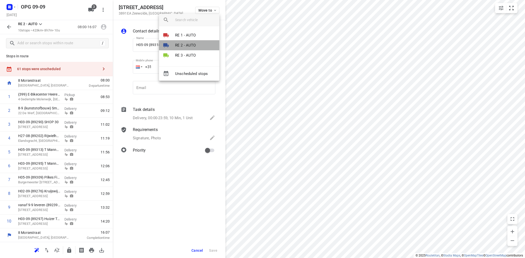
click at [182, 43] on p "RE 2 - AUTO" at bounding box center [185, 46] width 21 height 6
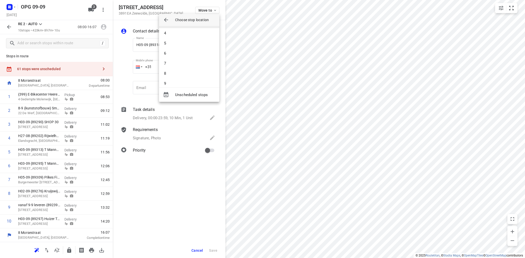
scroll to position [45, 0]
click at [179, 77] on li "10" at bounding box center [189, 79] width 60 height 10
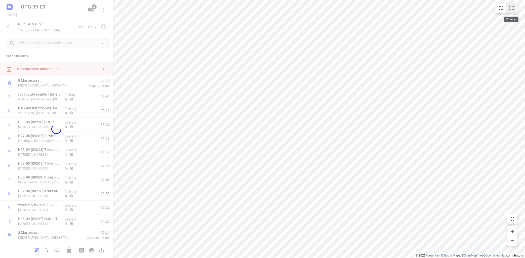
click at [514, 8] on icon "small contained button group" at bounding box center [511, 8] width 6 height 6
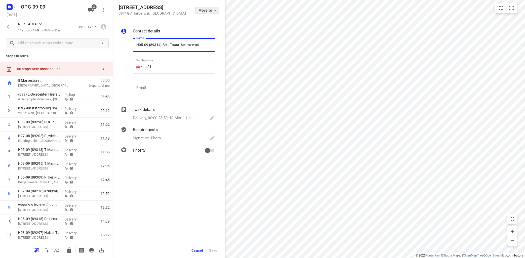
click at [212, 9] on span "Move to" at bounding box center [207, 10] width 19 height 4
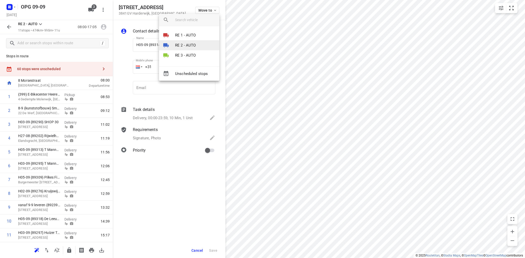
click at [196, 46] on li "RE 2 - AUTO" at bounding box center [189, 45] width 60 height 10
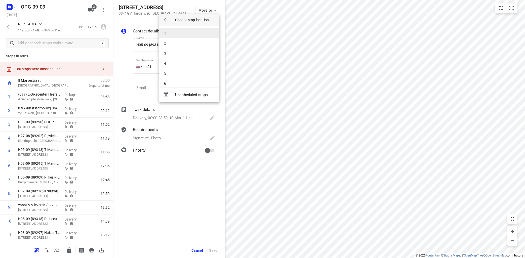
click at [193, 31] on li "1" at bounding box center [189, 33] width 60 height 10
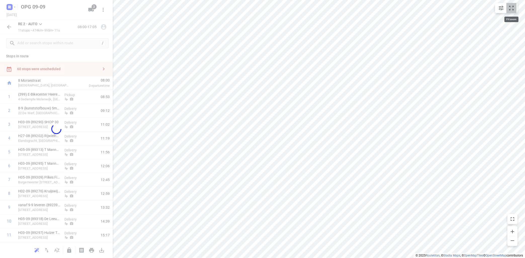
click at [510, 8] on icon "small contained button group" at bounding box center [511, 8] width 6 height 6
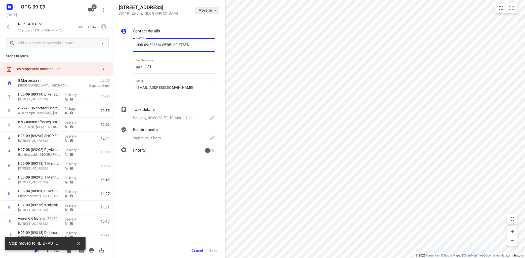
click at [217, 10] on icon "button" at bounding box center [215, 10] width 4 height 4
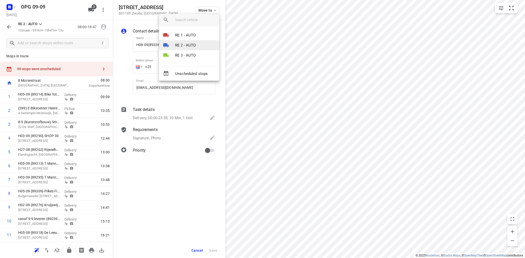
click at [192, 45] on p "RE 2 - AUTO" at bounding box center [185, 46] width 21 height 6
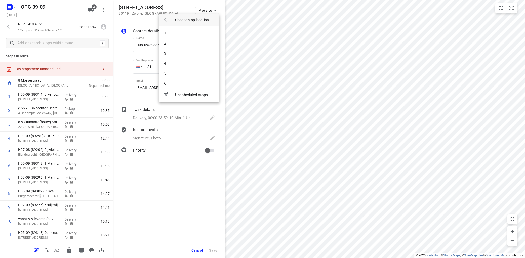
click at [513, 6] on div at bounding box center [262, 129] width 525 height 258
click at [512, 7] on icon "small contained button group" at bounding box center [511, 8] width 5 height 5
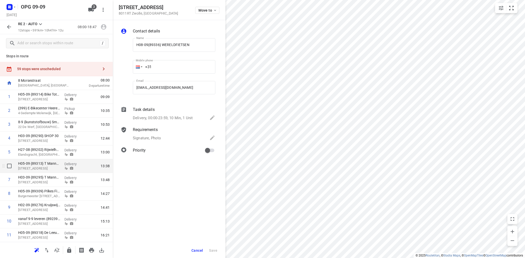
scroll to position [30, 0]
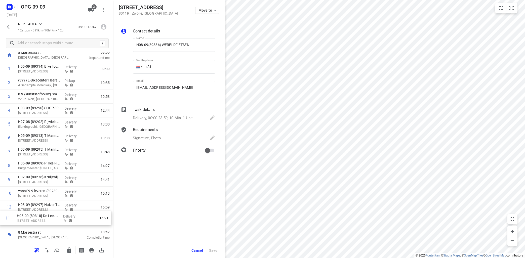
drag, startPoint x: 36, startPoint y: 208, endPoint x: 34, endPoint y: 220, distance: 12.4
click at [34, 220] on div "1 H05-09 {89314} Bike Totaal Schraverus [STREET_ADDRESS] Delivery 09:09 2 {399}…" at bounding box center [56, 145] width 113 height 166
click at [512, 6] on icon "small contained button group" at bounding box center [511, 8] width 6 height 6
drag, startPoint x: 47, startPoint y: 99, endPoint x: 40, endPoint y: 219, distance: 120.4
click at [40, 219] on div "1 H05-09 {89314} Bike Totaal Schraverus [STREET_ADDRESS] Delivery 09:09 2 {399}…" at bounding box center [56, 145] width 113 height 166
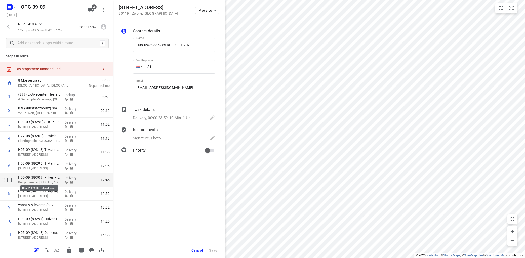
scroll to position [0, 0]
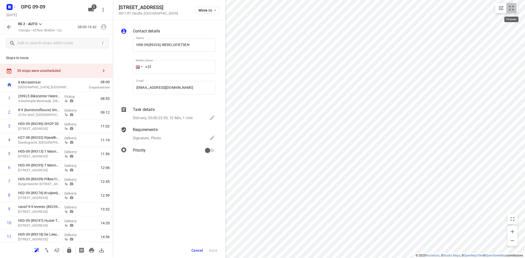
click at [511, 9] on icon "small contained button group" at bounding box center [511, 8] width 6 height 6
click at [188, 198] on div "Contact details Name H08-09{89336} WERELDFIETSEN Name Mobile phone +31 ​ Email …" at bounding box center [169, 139] width 113 height 238
click at [41, 24] on icon at bounding box center [40, 24] width 6 height 6
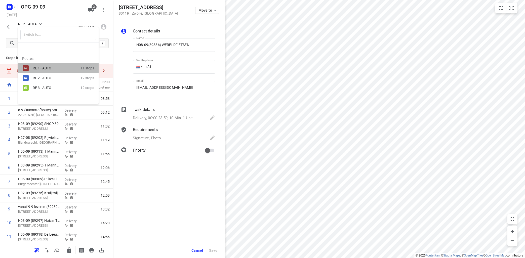
click at [47, 68] on div "RE 1 - AUTO" at bounding box center [54, 68] width 43 height 4
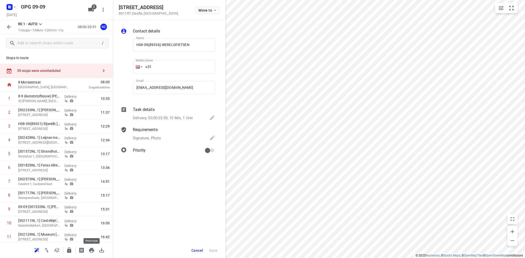
click at [92, 249] on icon "button" at bounding box center [92, 250] width 6 height 6
click at [43, 24] on icon at bounding box center [40, 24] width 6 height 6
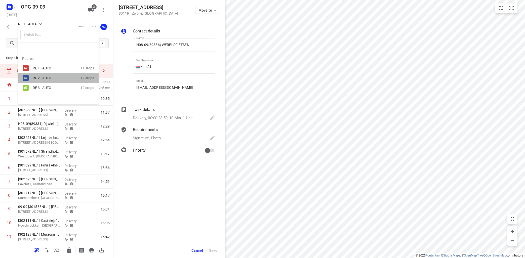
click at [42, 75] on div "RE 2 - AUTO" at bounding box center [57, 78] width 48 height 6
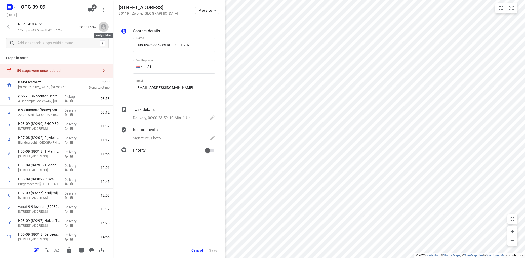
click at [106, 29] on button "button" at bounding box center [104, 27] width 10 height 10
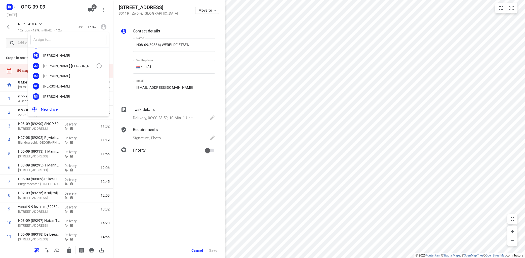
scroll to position [91, 0]
click at [54, 76] on div "[PERSON_NAME]" at bounding box center [69, 77] width 53 height 4
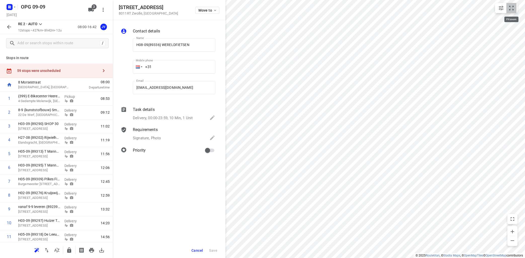
drag, startPoint x: 513, startPoint y: 8, endPoint x: 505, endPoint y: 5, distance: 8.3
click at [513, 8] on icon "small contained button group" at bounding box center [511, 8] width 6 height 6
click at [40, 23] on icon at bounding box center [40, 24] width 6 height 6
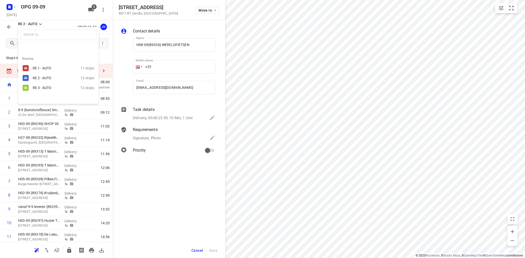
click at [41, 86] on div "RE 3 - AUTO" at bounding box center [57, 88] width 48 height 6
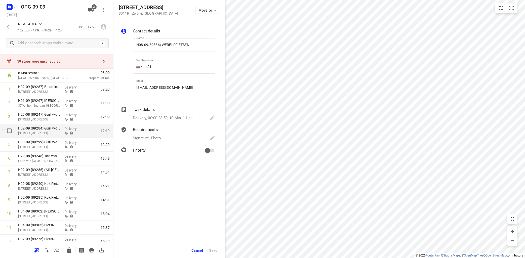
scroll to position [0, 0]
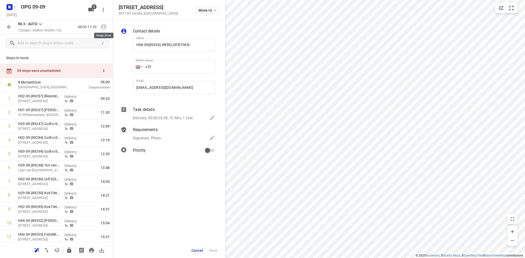
click at [102, 28] on icon "button" at bounding box center [104, 27] width 6 height 6
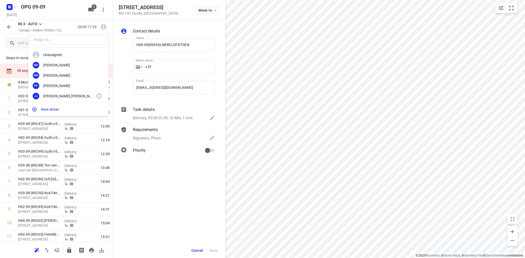
scroll to position [30, 0]
click at [74, 87] on div "[PERSON_NAME]" at bounding box center [69, 86] width 53 height 4
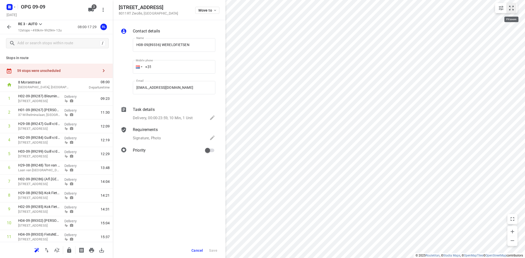
click at [515, 8] on button "small contained button group" at bounding box center [511, 8] width 10 height 10
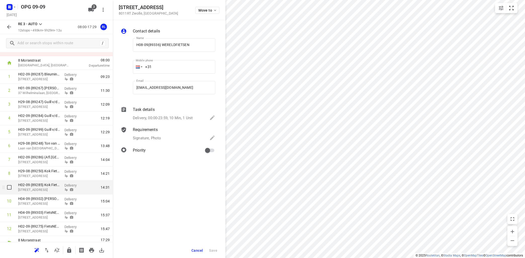
scroll to position [30, 0]
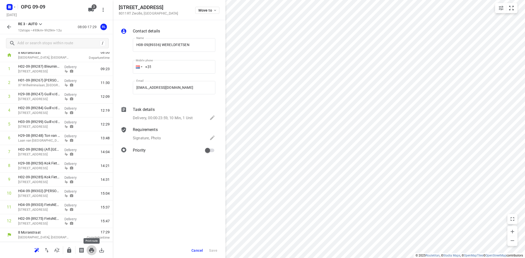
click at [92, 251] on icon "button" at bounding box center [92, 250] width 6 height 6
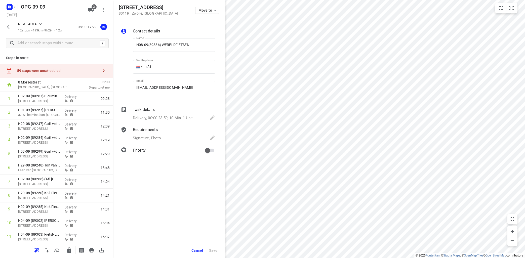
click at [104, 69] on icon "button" at bounding box center [104, 71] width 6 height 6
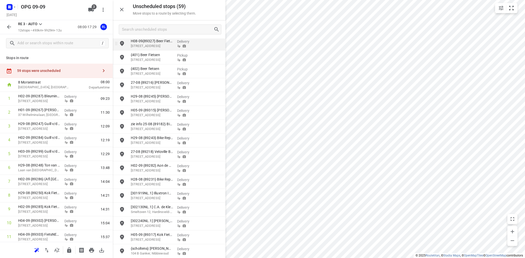
scroll to position [91, 0]
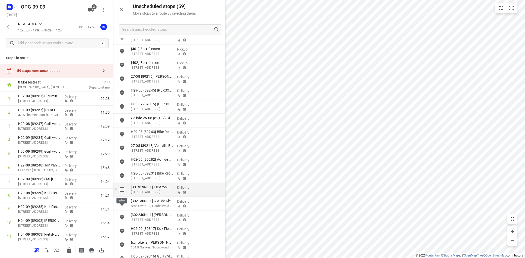
click at [124, 188] on input "grid" at bounding box center [122, 190] width 10 height 10
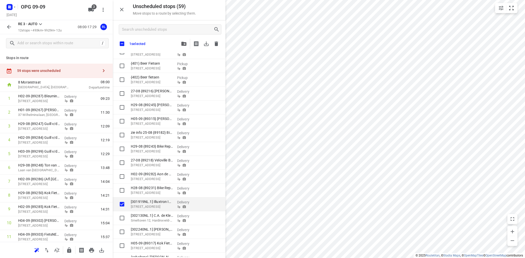
checkbox input "true"
click at [185, 44] on icon "button" at bounding box center [183, 44] width 5 height 4
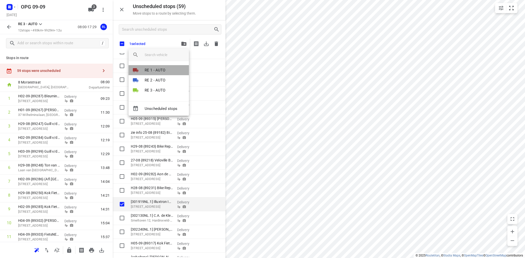
click at [164, 72] on p "RE 1 - AUTO" at bounding box center [155, 70] width 21 height 6
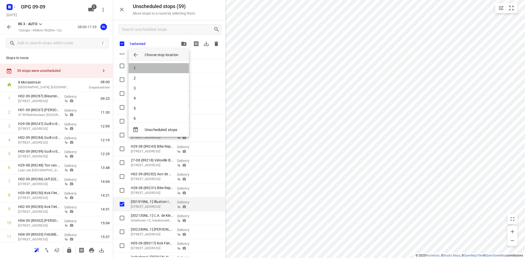
click at [164, 72] on li "1" at bounding box center [159, 68] width 60 height 10
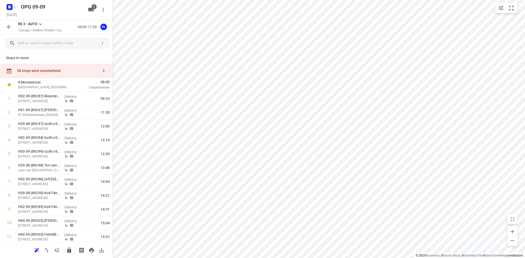
click at [41, 24] on icon at bounding box center [40, 24] width 6 height 6
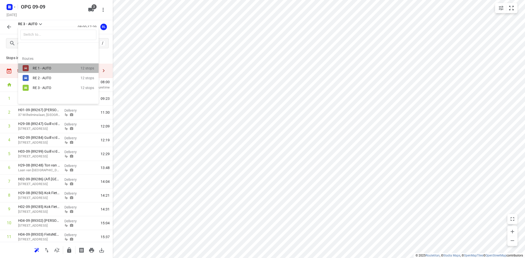
click at [53, 66] on div "RE 1 - AUTO" at bounding box center [54, 68] width 43 height 4
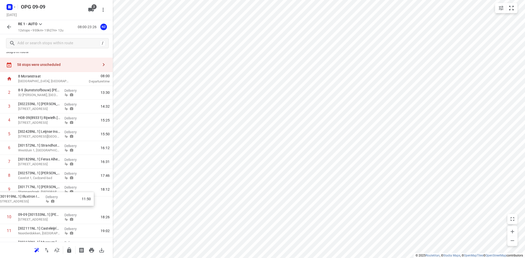
scroll to position [8, 0]
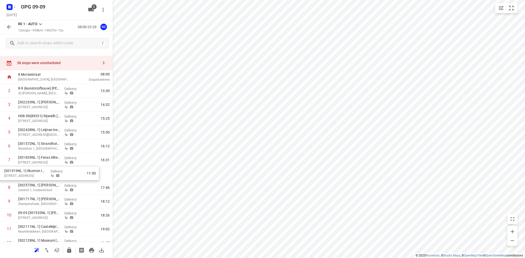
drag, startPoint x: 56, startPoint y: 101, endPoint x: 44, endPoint y: 175, distance: 75.2
click at [44, 175] on div "1 [301919NL.1] Illuxtron Internationa [STREET_ADDRESS] Delivery 11:50 2 8-9 {ku…" at bounding box center [56, 167] width 113 height 166
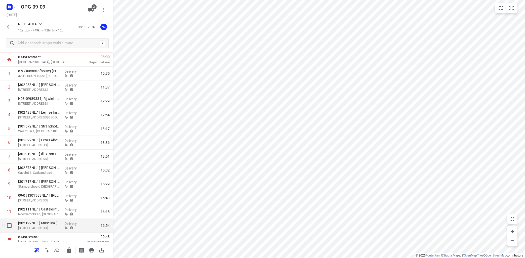
scroll to position [30, 0]
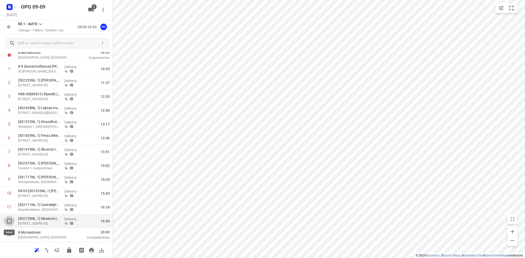
click at [9, 221] on input "checkbox" at bounding box center [9, 221] width 10 height 10
checkbox input "true"
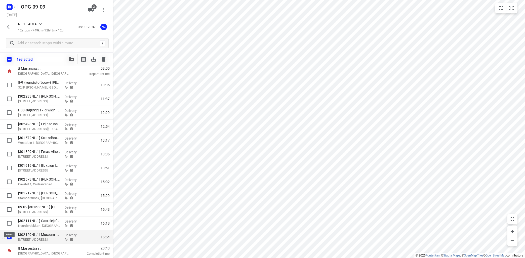
scroll to position [28, 0]
click at [70, 58] on icon "button" at bounding box center [71, 59] width 5 height 4
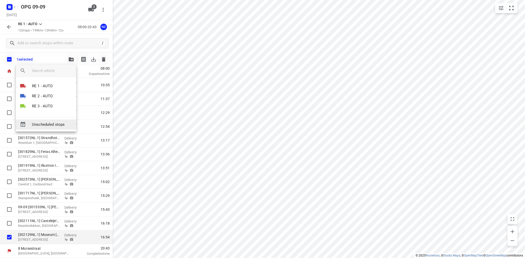
click at [56, 125] on span "Unscheduled stops" at bounding box center [52, 125] width 40 height 6
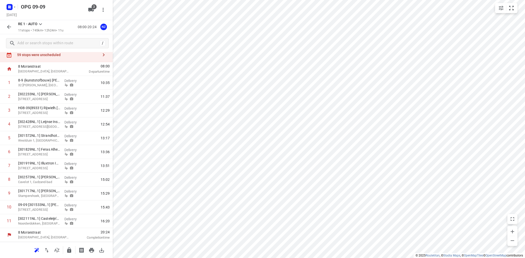
scroll to position [0, 0]
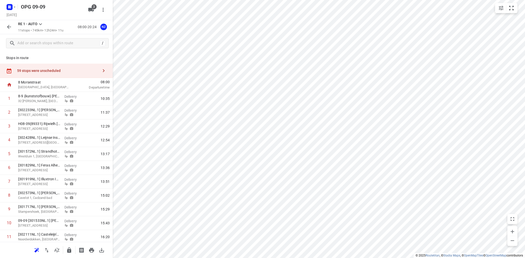
click at [104, 71] on icon "button" at bounding box center [104, 71] width 6 height 6
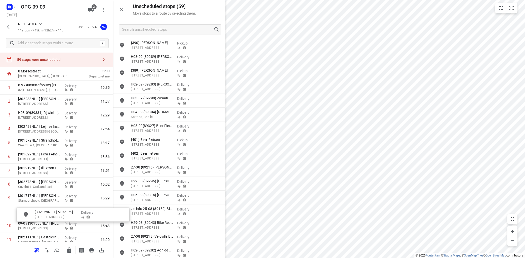
scroll to position [30, 0]
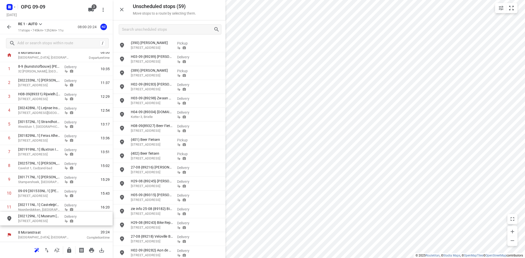
drag, startPoint x: 146, startPoint y: 49, endPoint x: 27, endPoint y: 223, distance: 211.4
click at [9, 207] on input "checkbox" at bounding box center [9, 207] width 10 height 10
checkbox input "true"
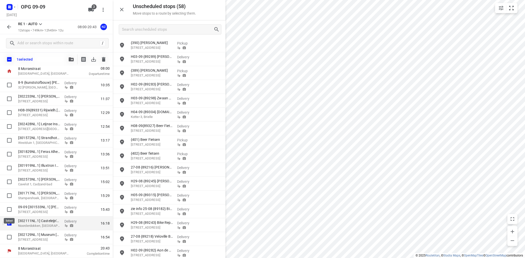
scroll to position [28, 0]
click at [8, 238] on input "checkbox" at bounding box center [9, 237] width 10 height 10
checkbox input "true"
click at [71, 59] on icon "button" at bounding box center [71, 59] width 5 height 4
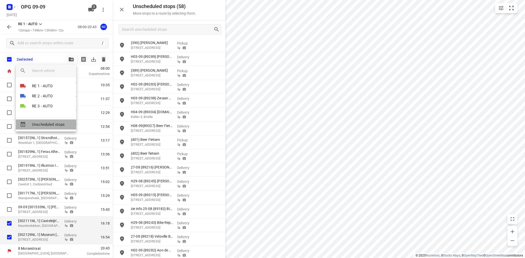
click at [59, 122] on span "Unscheduled stops" at bounding box center [52, 125] width 40 height 6
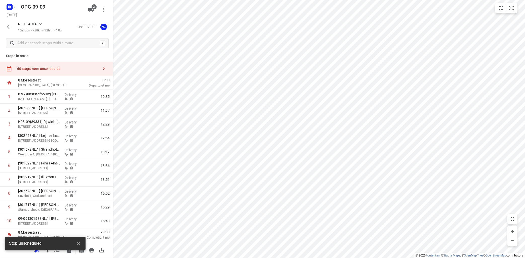
scroll to position [2, 0]
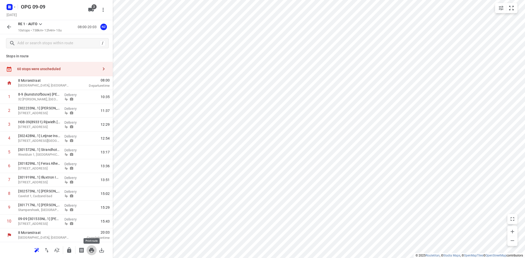
click at [92, 249] on icon "button" at bounding box center [91, 250] width 5 height 5
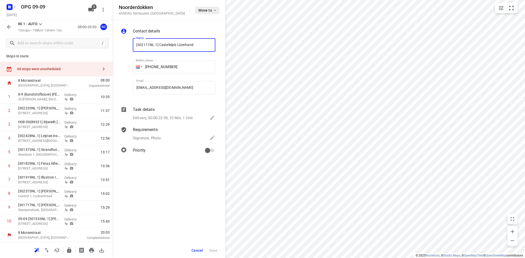
click at [215, 9] on icon "button" at bounding box center [215, 10] width 4 height 4
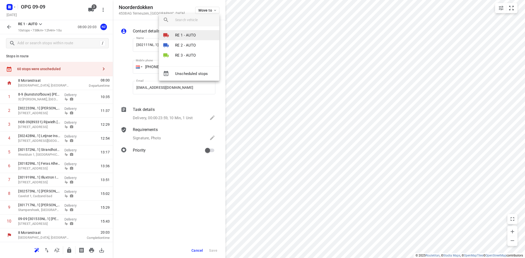
click at [192, 34] on p "RE 1 - AUTO" at bounding box center [185, 35] width 21 height 6
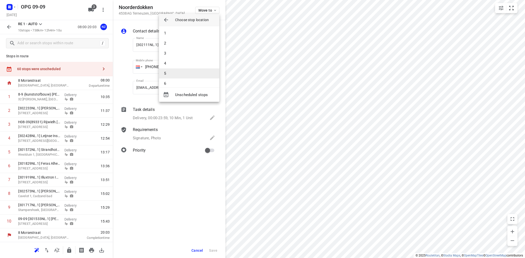
scroll to position [45, 0]
click at [183, 79] on li "10" at bounding box center [189, 79] width 60 height 10
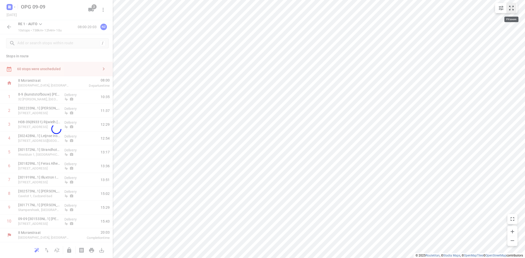
click at [512, 7] on icon "small contained button group" at bounding box center [511, 8] width 6 height 6
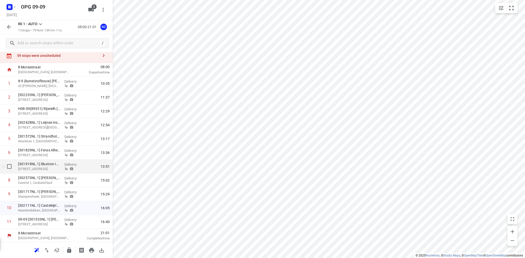
scroll to position [16, 0]
drag, startPoint x: 50, startPoint y: 207, endPoint x: 50, endPoint y: 219, distance: 12.3
click at [50, 219] on div "1 8-9 {kunststofbouw} [PERSON_NAME] 32 [PERSON_NAME], [GEOGRAPHIC_DATA] Deliver…" at bounding box center [56, 152] width 113 height 152
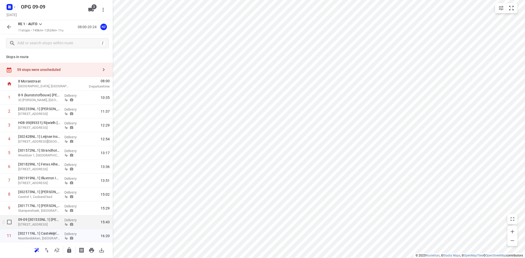
scroll to position [0, 0]
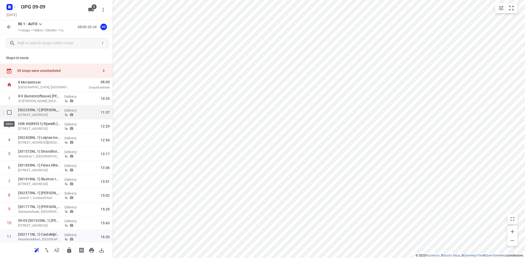
click at [9, 110] on input "checkbox" at bounding box center [9, 112] width 10 height 10
checkbox input "true"
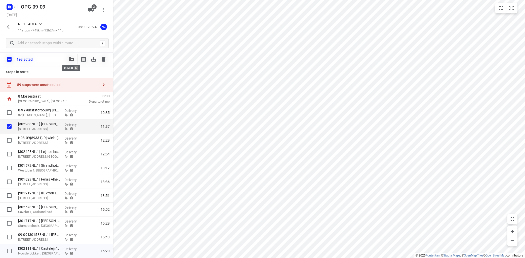
click at [71, 59] on icon "button" at bounding box center [71, 59] width 5 height 4
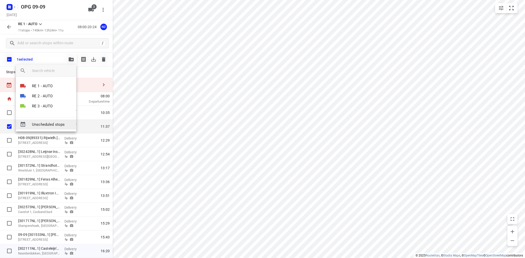
click at [58, 123] on span "Unscheduled stops" at bounding box center [52, 125] width 40 height 6
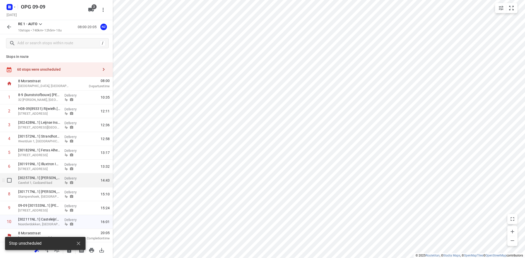
scroll to position [2, 0]
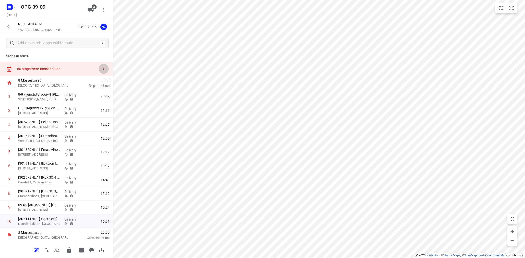
click at [101, 69] on icon "button" at bounding box center [104, 69] width 6 height 6
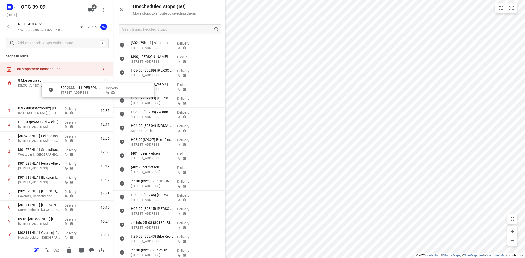
scroll to position [0, 0]
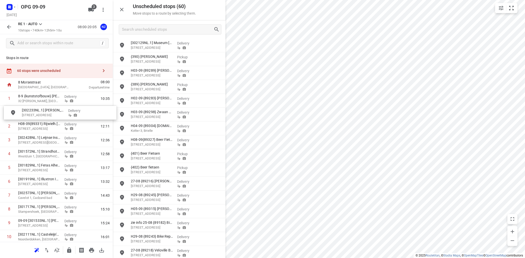
drag, startPoint x: 165, startPoint y: 47, endPoint x: 53, endPoint y: 114, distance: 130.5
click at [92, 248] on icon "button" at bounding box center [92, 250] width 6 height 6
click at [41, 24] on icon at bounding box center [40, 24] width 6 height 6
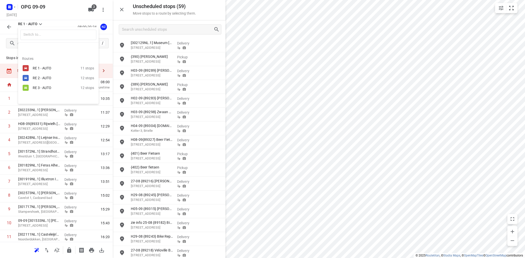
click at [47, 75] on div "RE 2 - AUTO" at bounding box center [57, 78] width 48 height 6
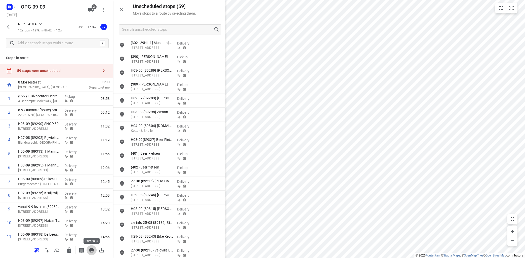
click at [91, 252] on icon "button" at bounding box center [92, 250] width 6 height 6
click at [40, 21] on div "RE 2 - AUTO 12 stops • 427km • 8h42m • 12u 08:00-16:42 JV" at bounding box center [56, 27] width 113 height 14
click at [39, 22] on icon at bounding box center [40, 24] width 6 height 6
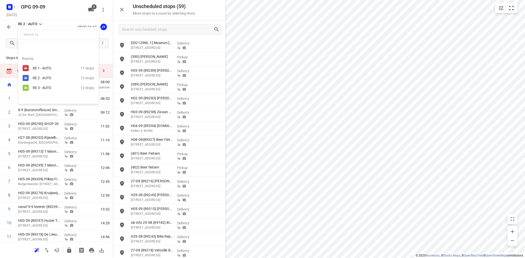
click at [42, 86] on div "RE 3 - AUTO" at bounding box center [54, 88] width 43 height 4
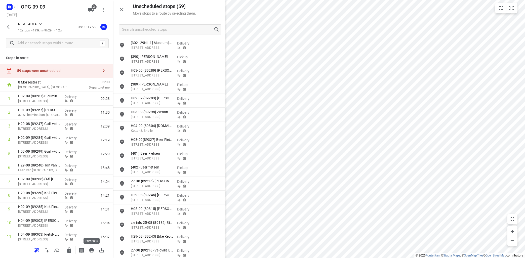
click at [91, 248] on icon "button" at bounding box center [92, 250] width 6 height 6
